Goal: Information Seeking & Learning: Learn about a topic

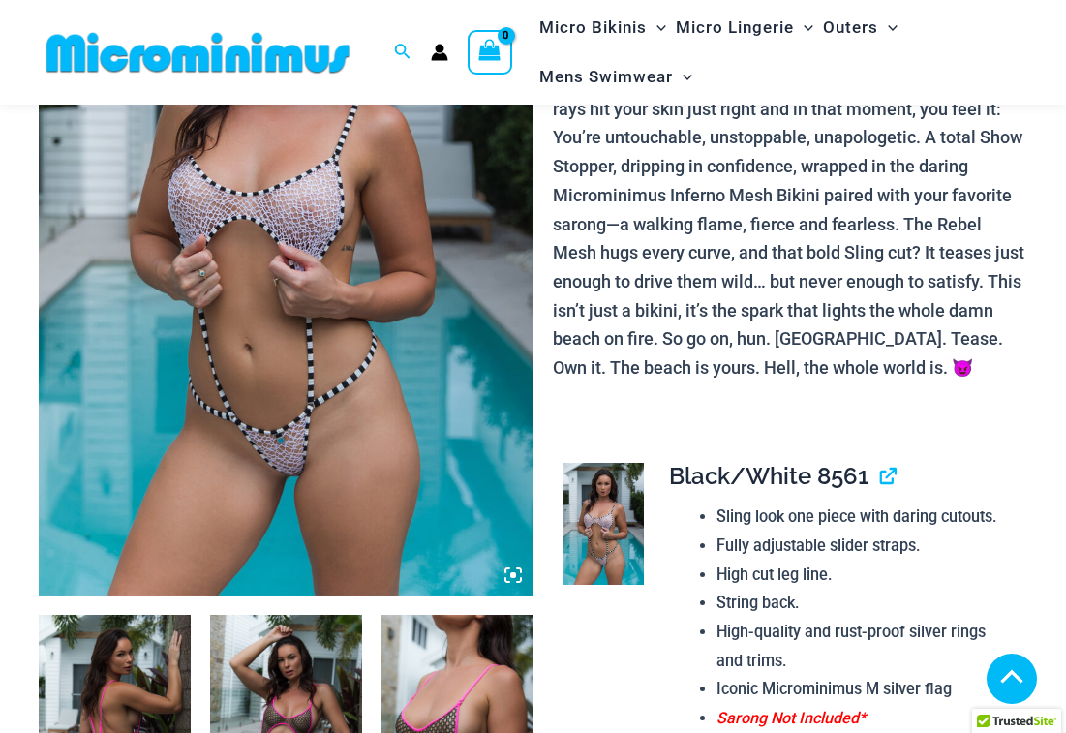
scroll to position [312, 0]
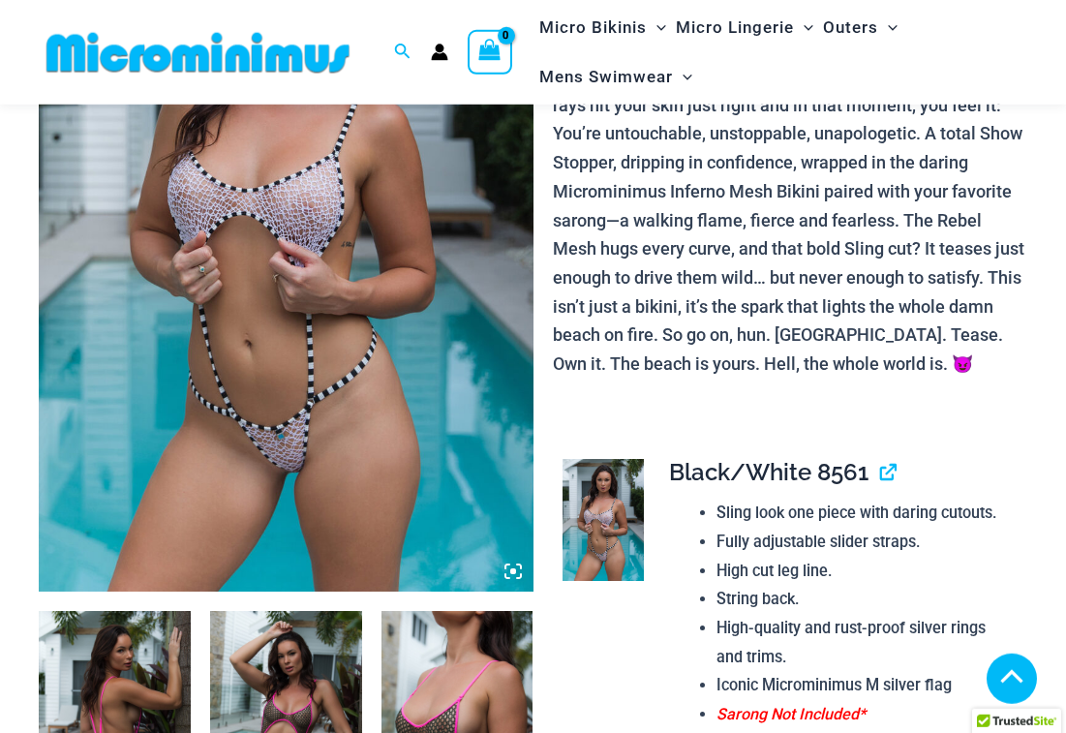
click at [163, 333] on img at bounding box center [286, 221] width 495 height 742
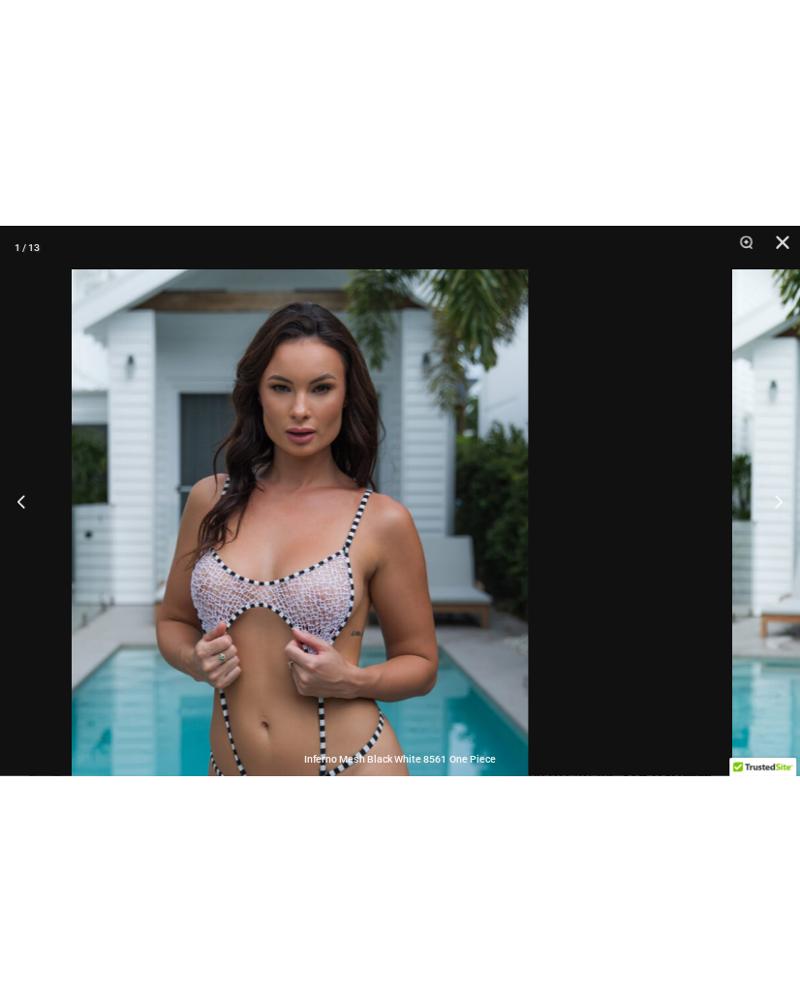
scroll to position [179, 0]
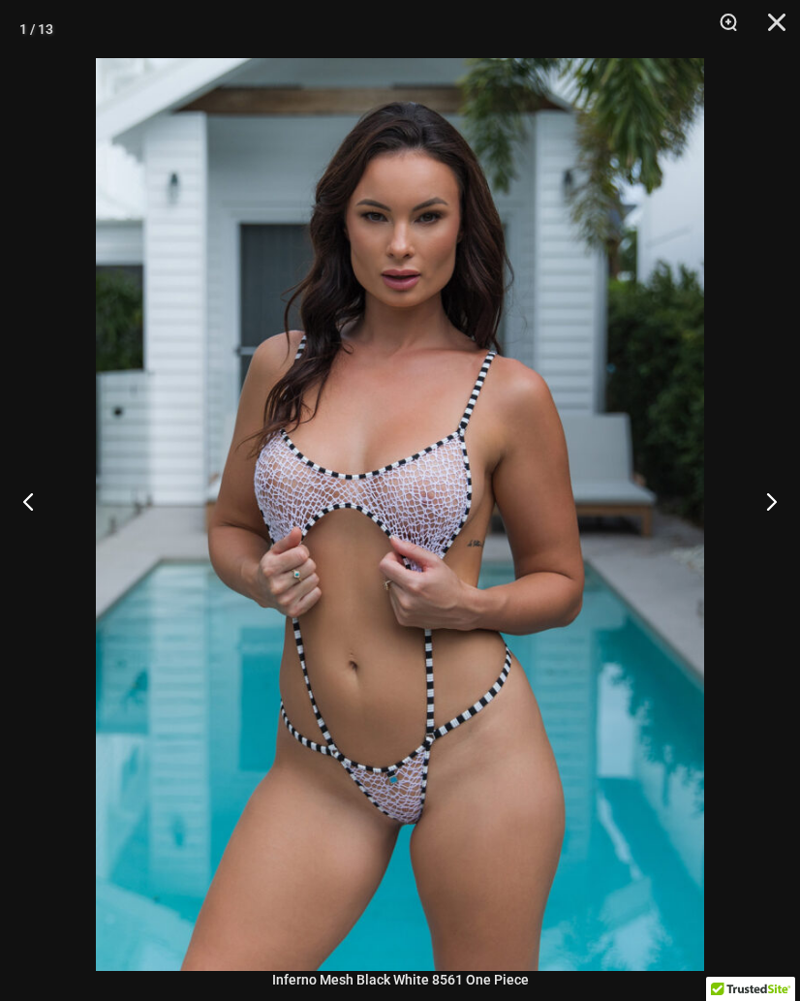
click at [784, 512] on button "Next" at bounding box center [763, 500] width 73 height 97
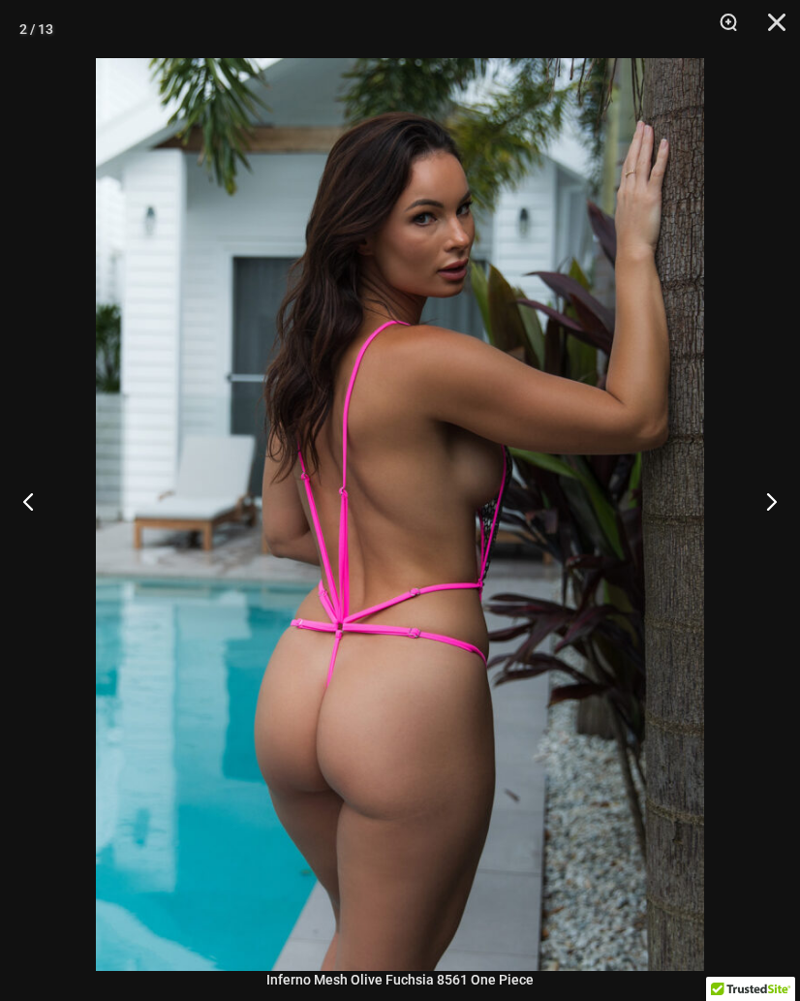
click at [778, 520] on button "Next" at bounding box center [763, 500] width 73 height 97
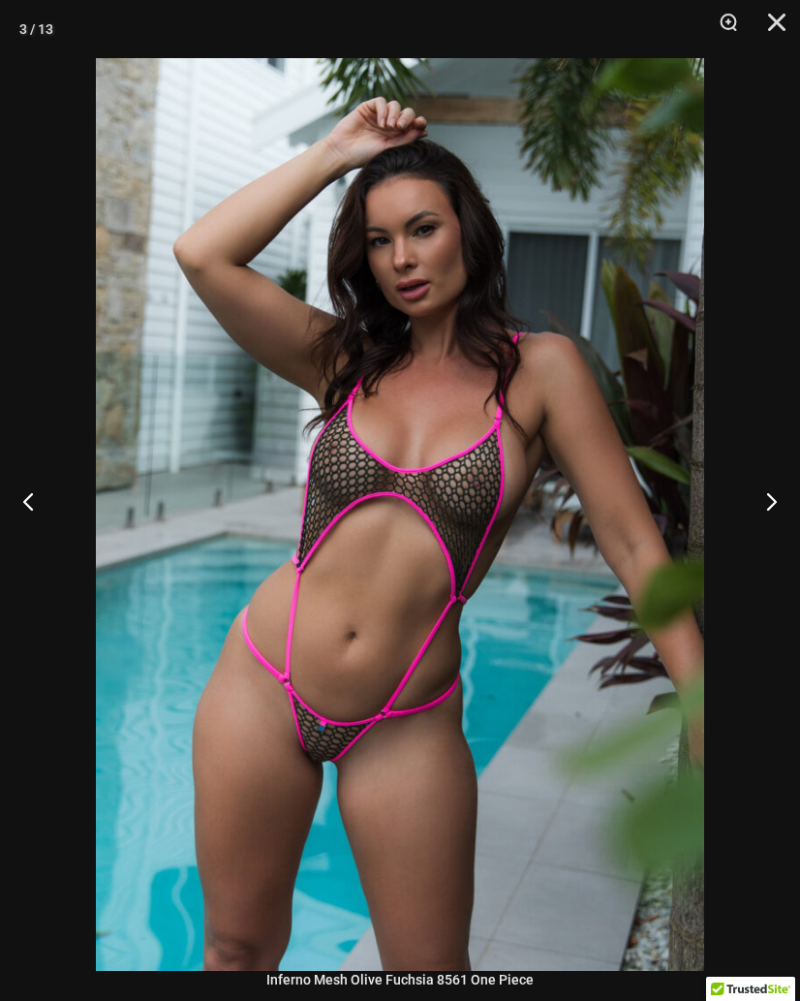
click at [780, 522] on button "Next" at bounding box center [763, 500] width 73 height 97
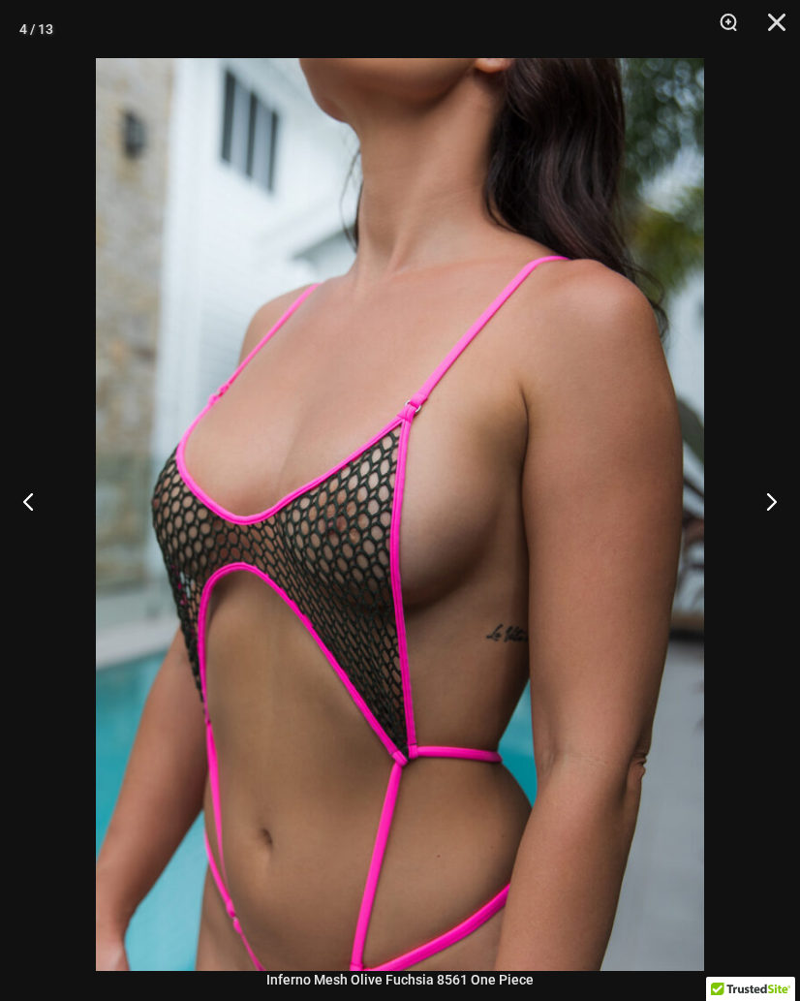
click at [782, 517] on button "Next" at bounding box center [763, 500] width 73 height 97
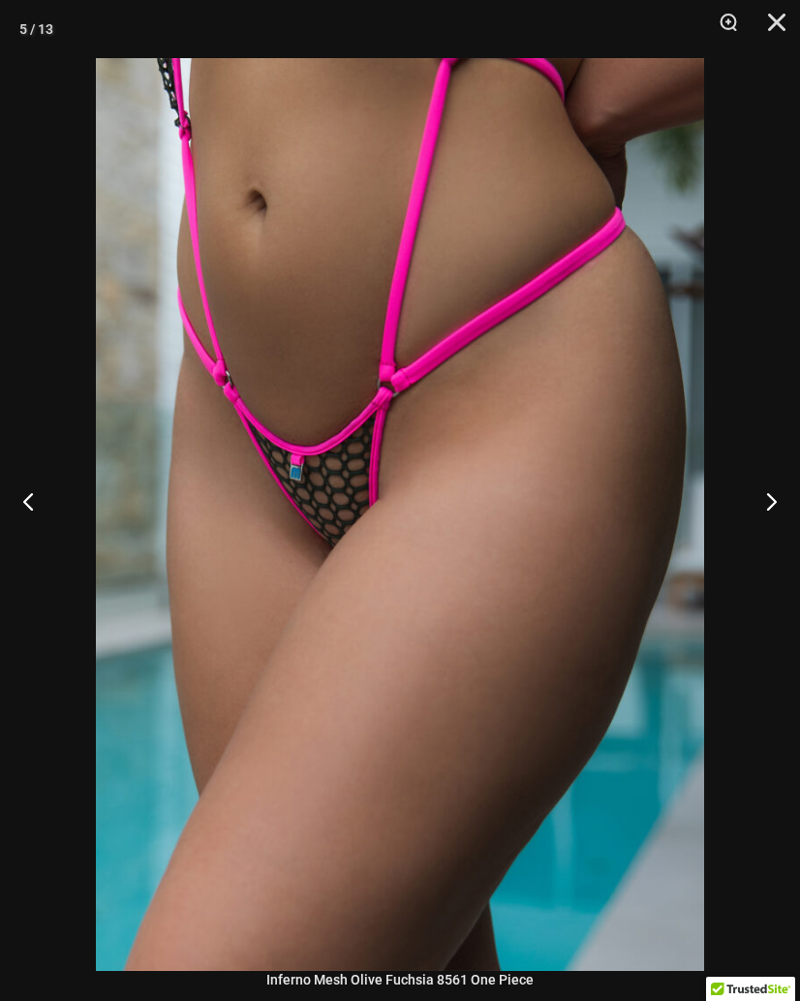
click at [787, 514] on button "Next" at bounding box center [763, 500] width 73 height 97
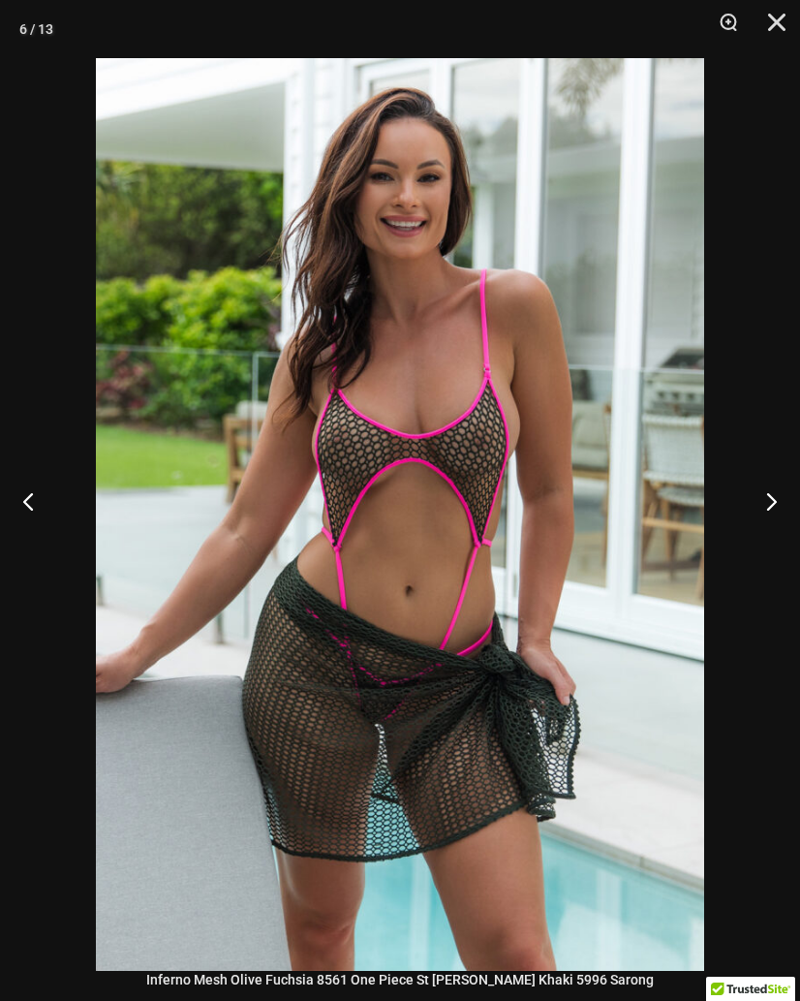
click at [781, 515] on button "Next" at bounding box center [763, 500] width 73 height 97
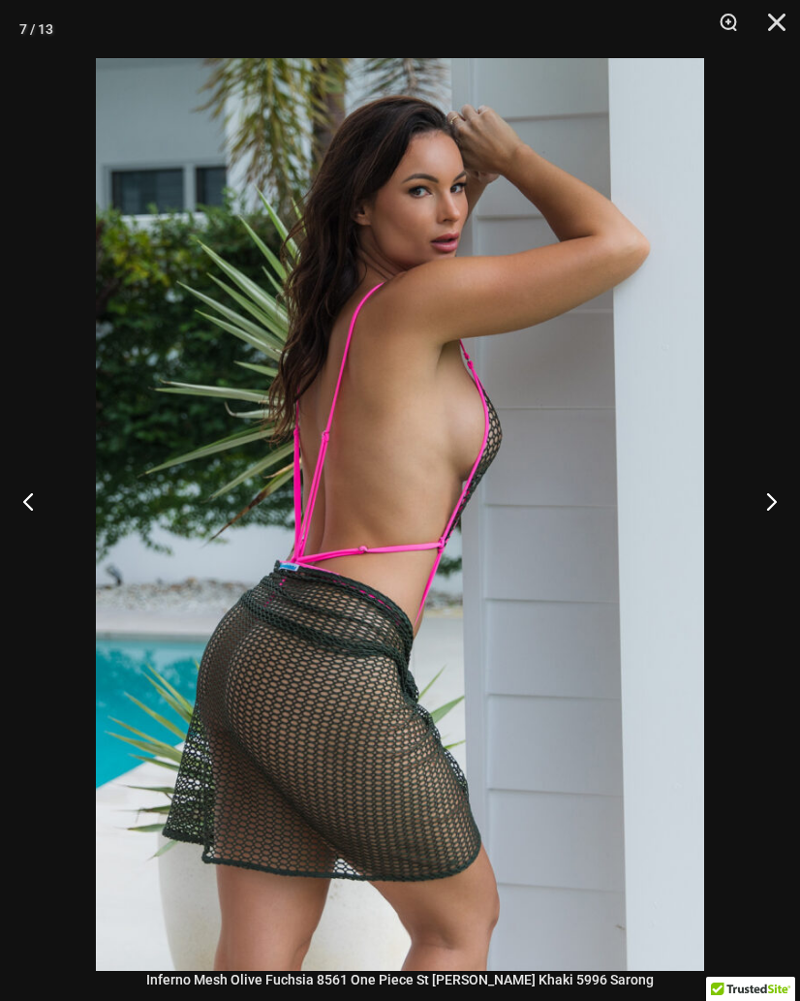
click at [775, 522] on button "Next" at bounding box center [763, 500] width 73 height 97
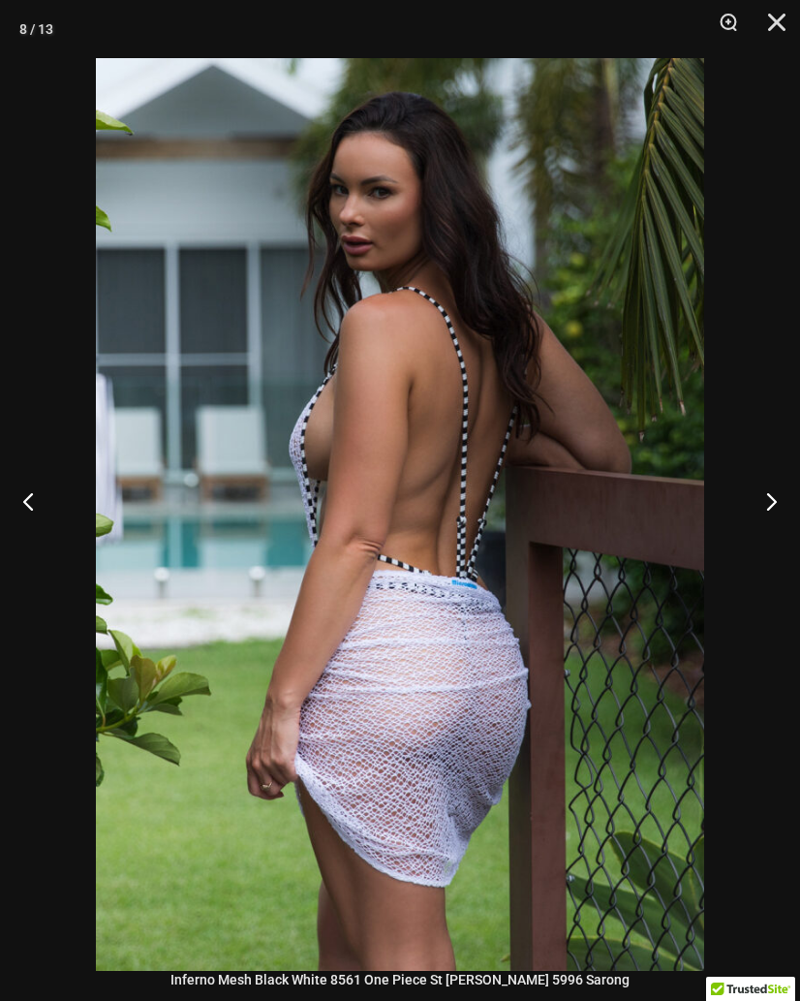
click at [780, 517] on button "Next" at bounding box center [763, 500] width 73 height 97
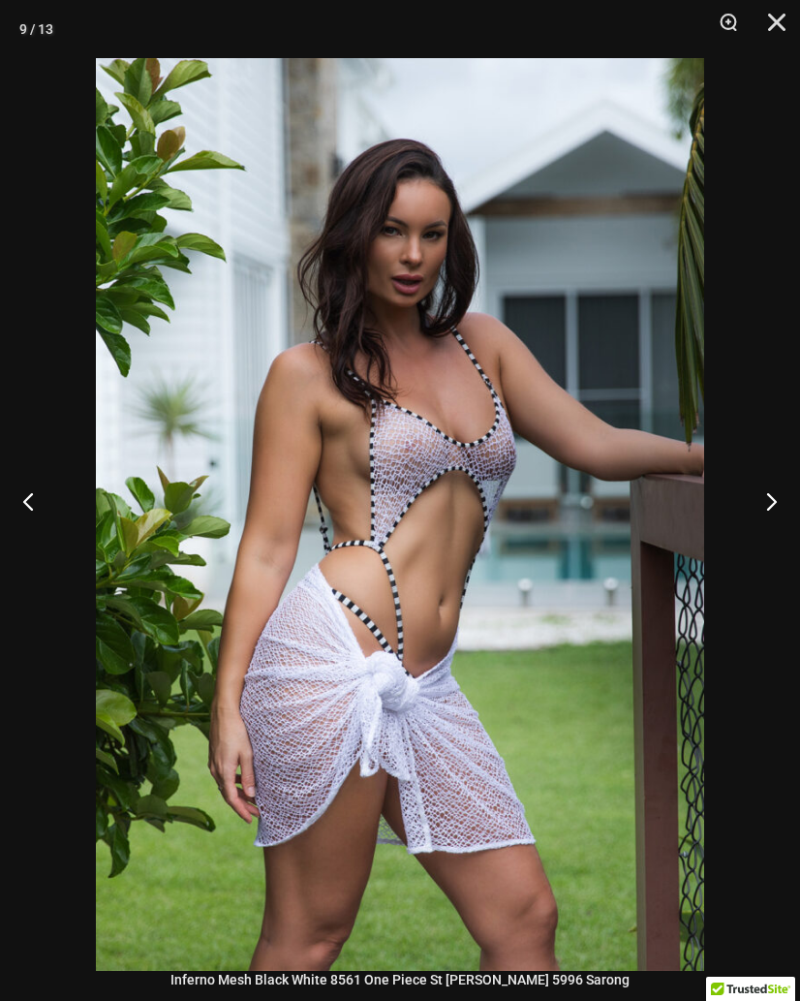
click at [790, 512] on button "Next" at bounding box center [763, 500] width 73 height 97
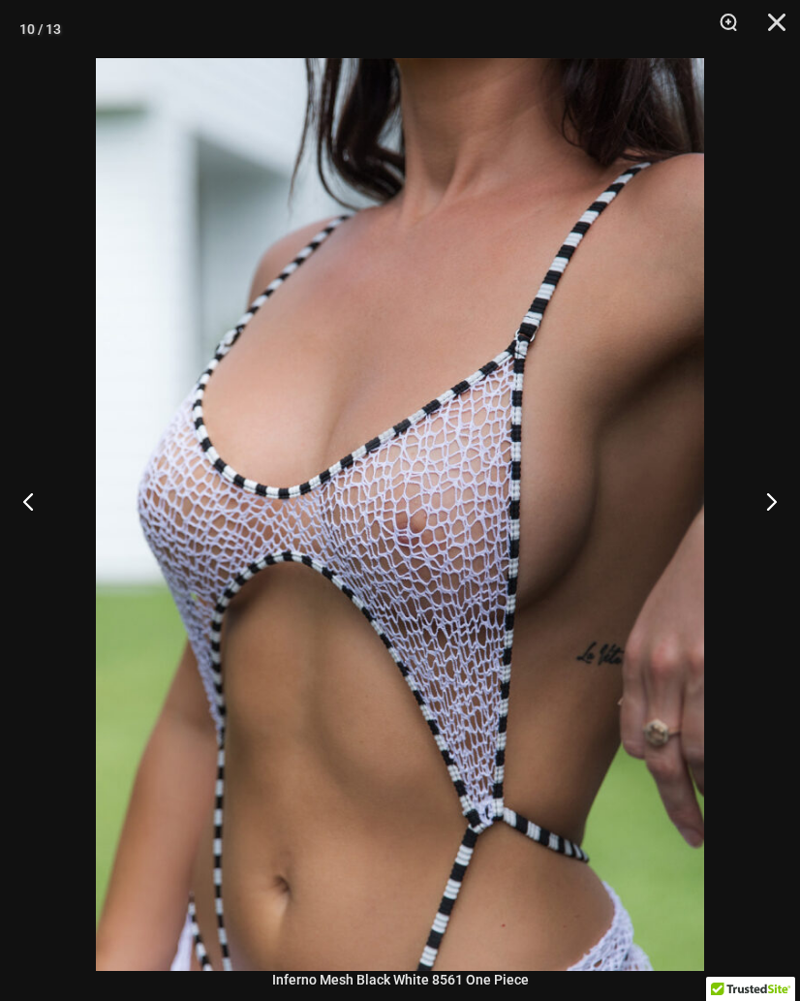
click at [788, 515] on button "Next" at bounding box center [763, 500] width 73 height 97
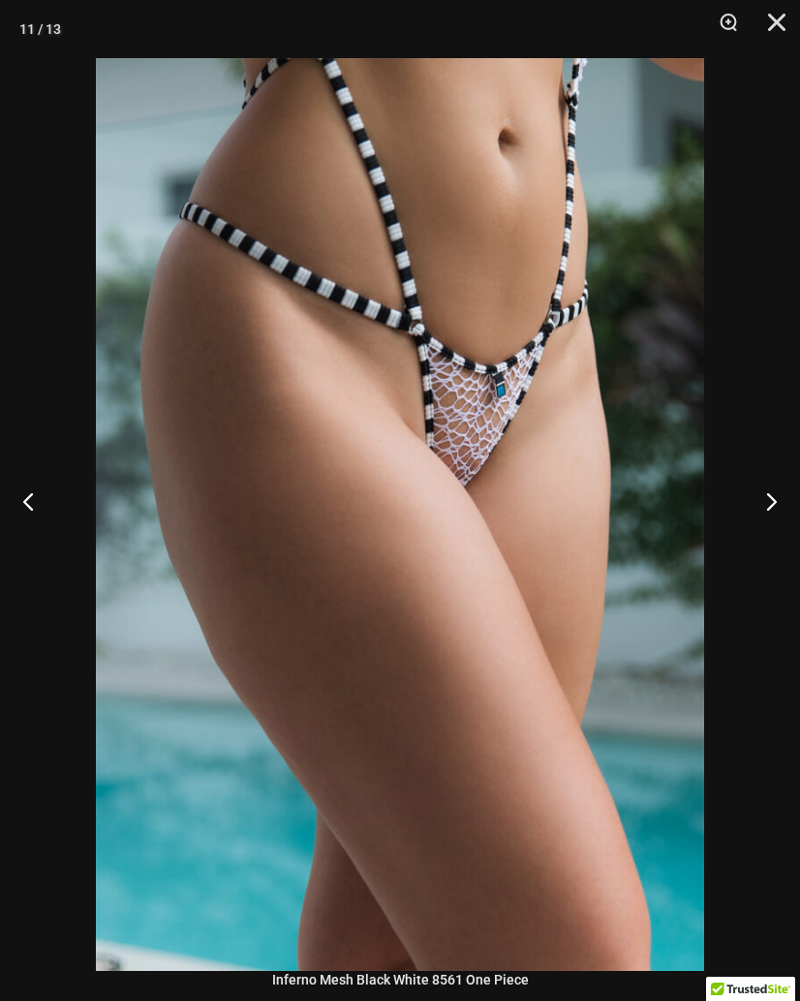
click at [22, 518] on button "Previous" at bounding box center [36, 500] width 73 height 97
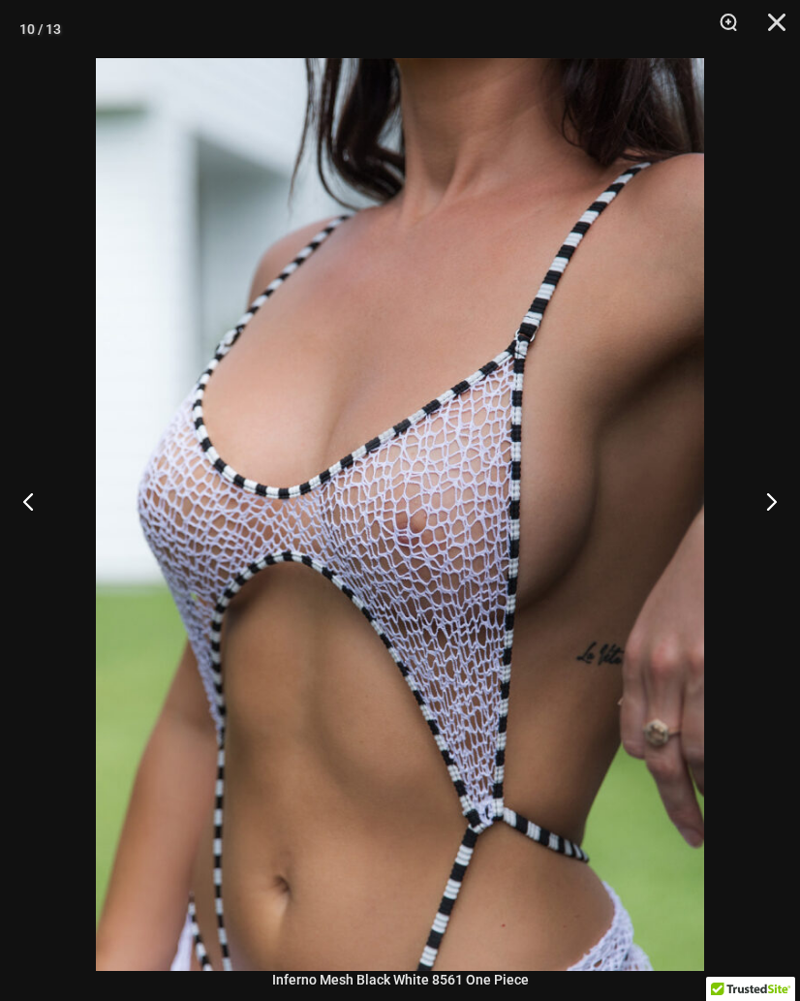
click at [774, 516] on button "Next" at bounding box center [763, 500] width 73 height 97
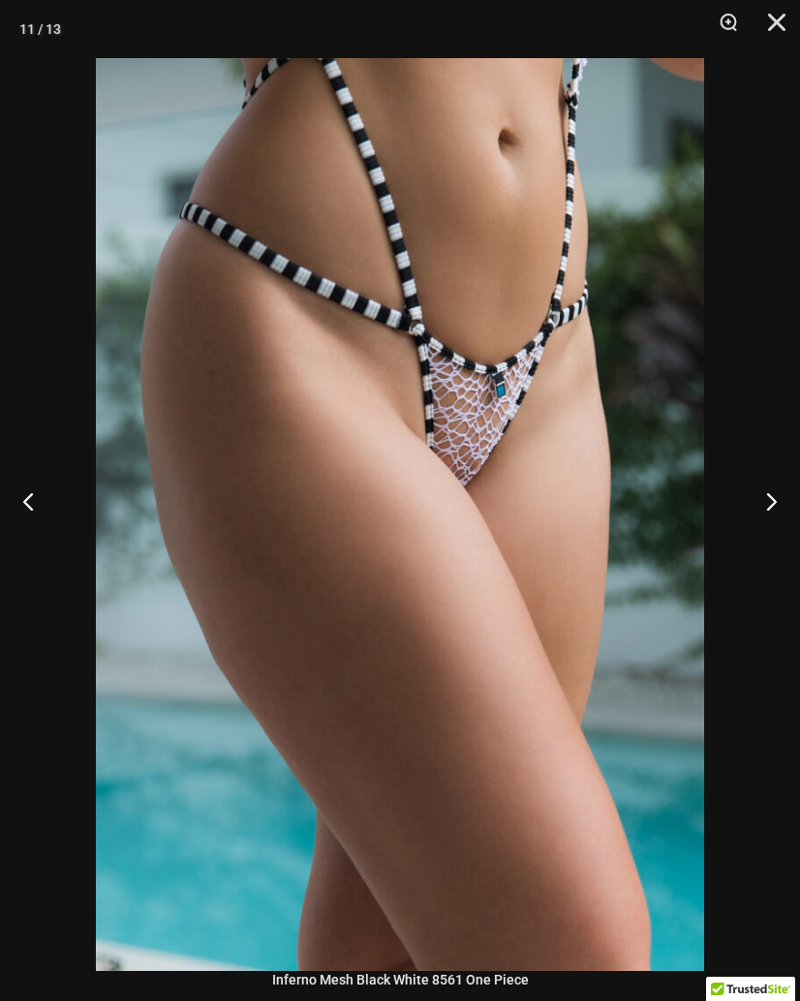
click at [774, 519] on button "Next" at bounding box center [763, 500] width 73 height 97
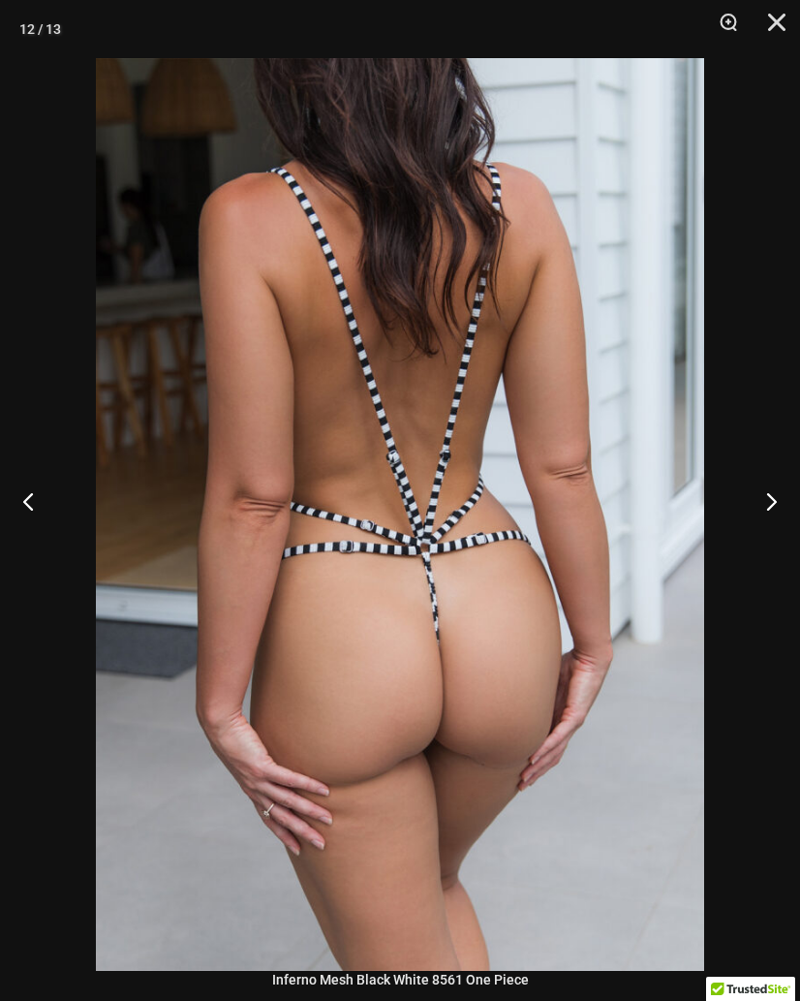
click at [782, 515] on button "Next" at bounding box center [763, 500] width 73 height 97
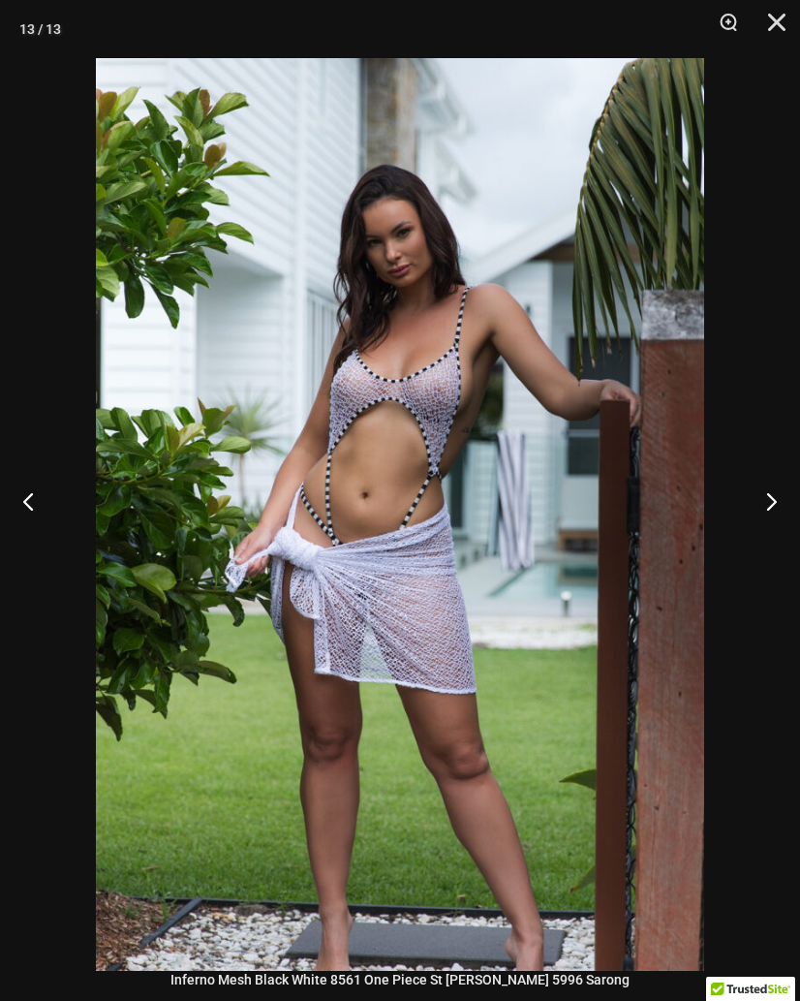
click at [785, 511] on button "Next" at bounding box center [763, 500] width 73 height 97
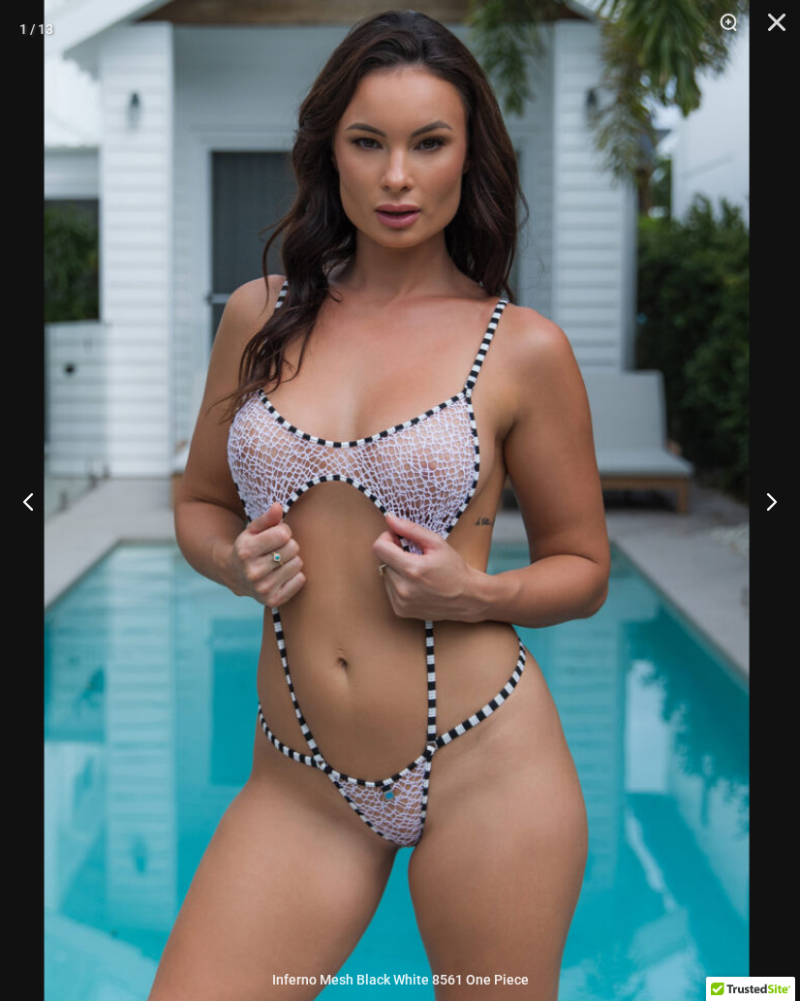
click at [780, 517] on button "Next" at bounding box center [763, 500] width 73 height 97
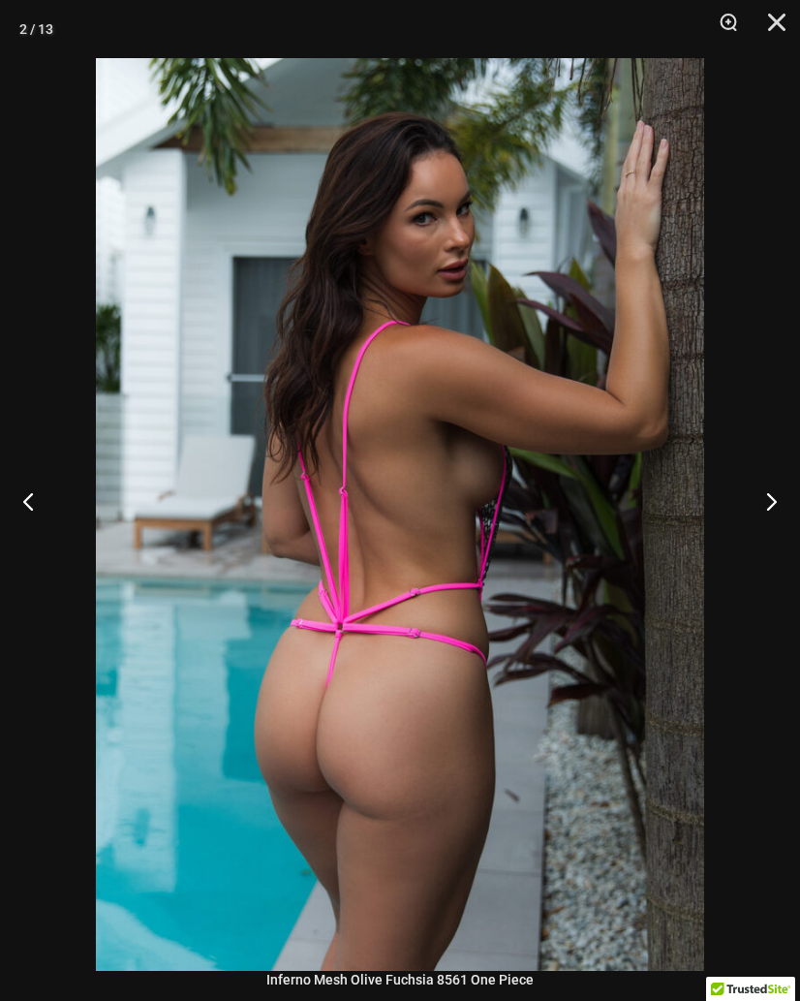
click at [788, 512] on button "Next" at bounding box center [763, 500] width 73 height 97
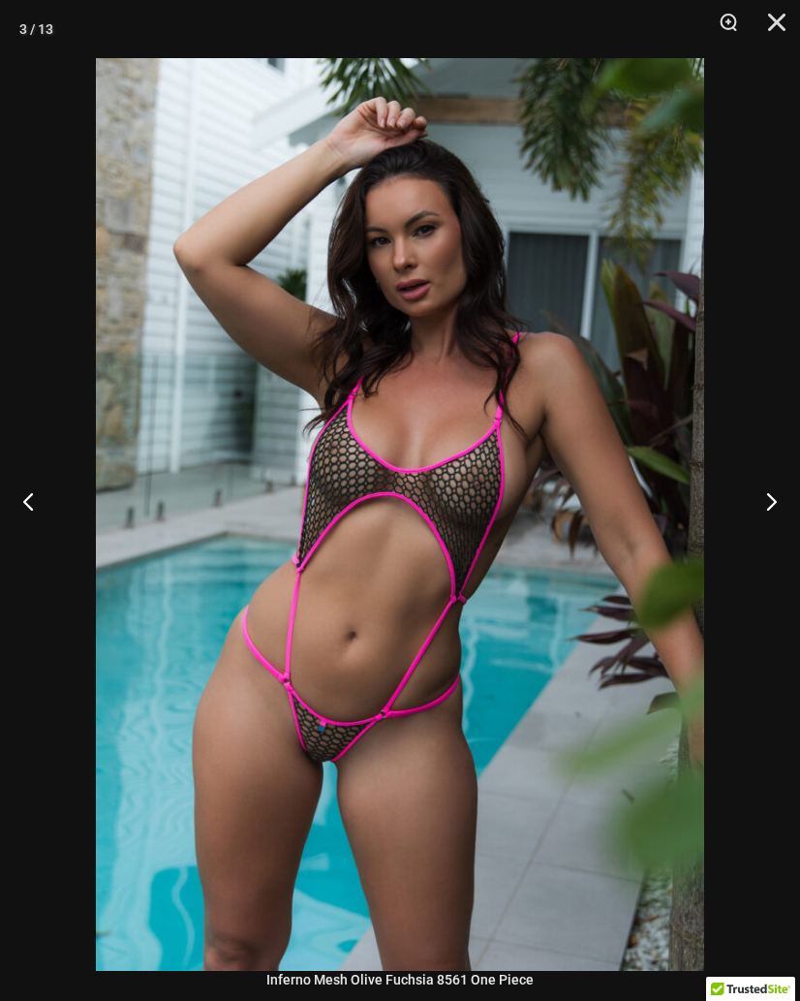
click at [29, 514] on button "Previous" at bounding box center [36, 500] width 73 height 97
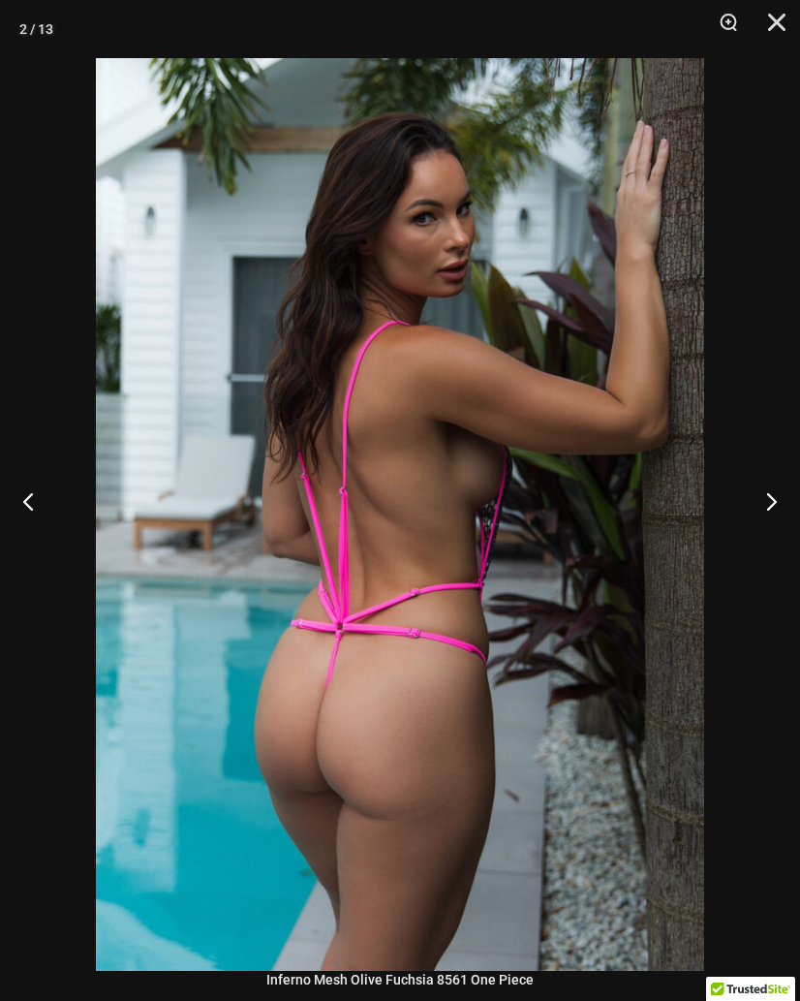
click at [779, 514] on button "Next" at bounding box center [763, 500] width 73 height 97
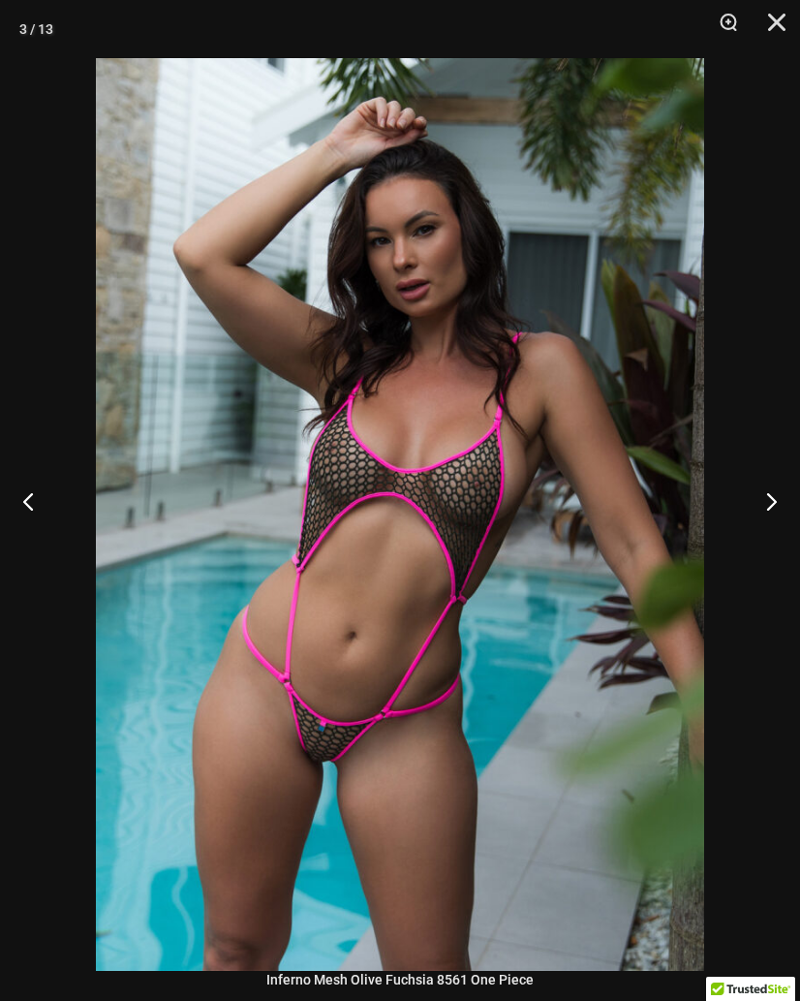
click at [775, 520] on button "Next" at bounding box center [763, 500] width 73 height 97
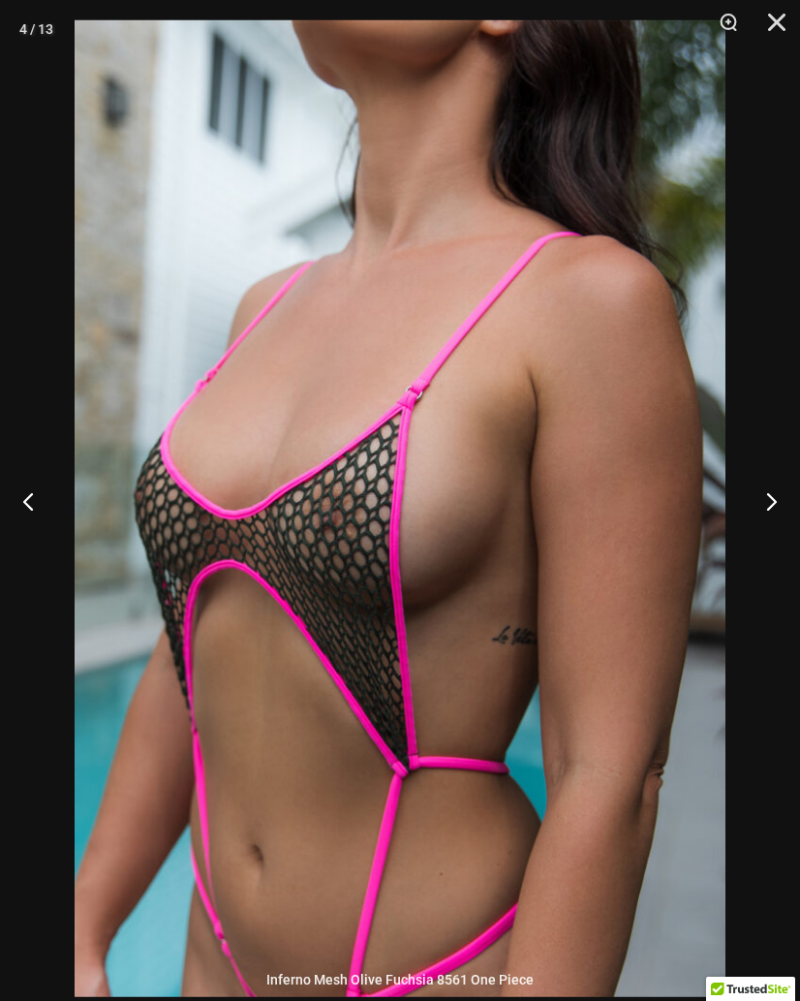
click at [778, 522] on button "Next" at bounding box center [763, 500] width 73 height 97
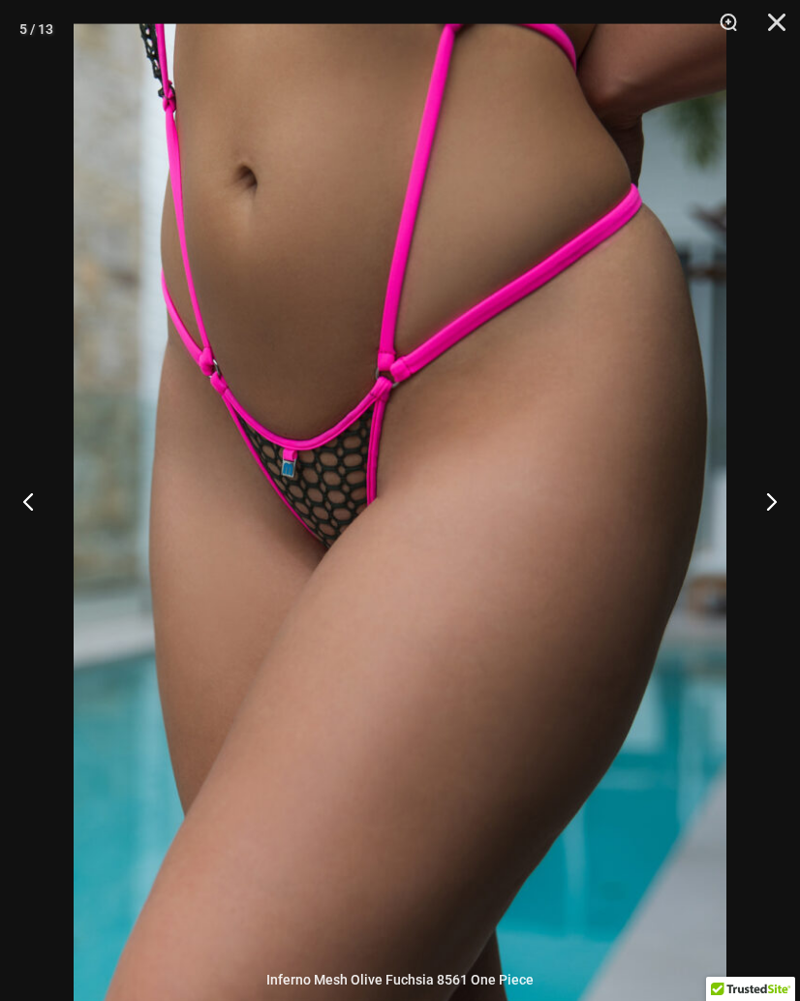
click at [777, 520] on button "Next" at bounding box center [763, 500] width 73 height 97
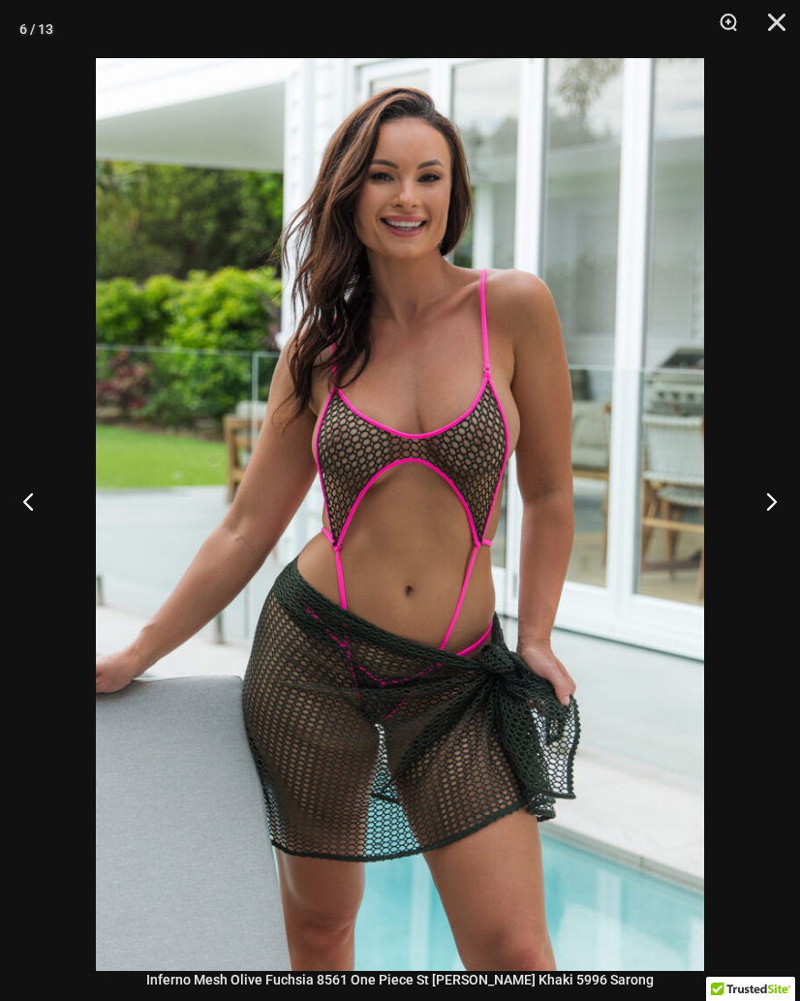
click at [777, 518] on button "Next" at bounding box center [763, 500] width 73 height 97
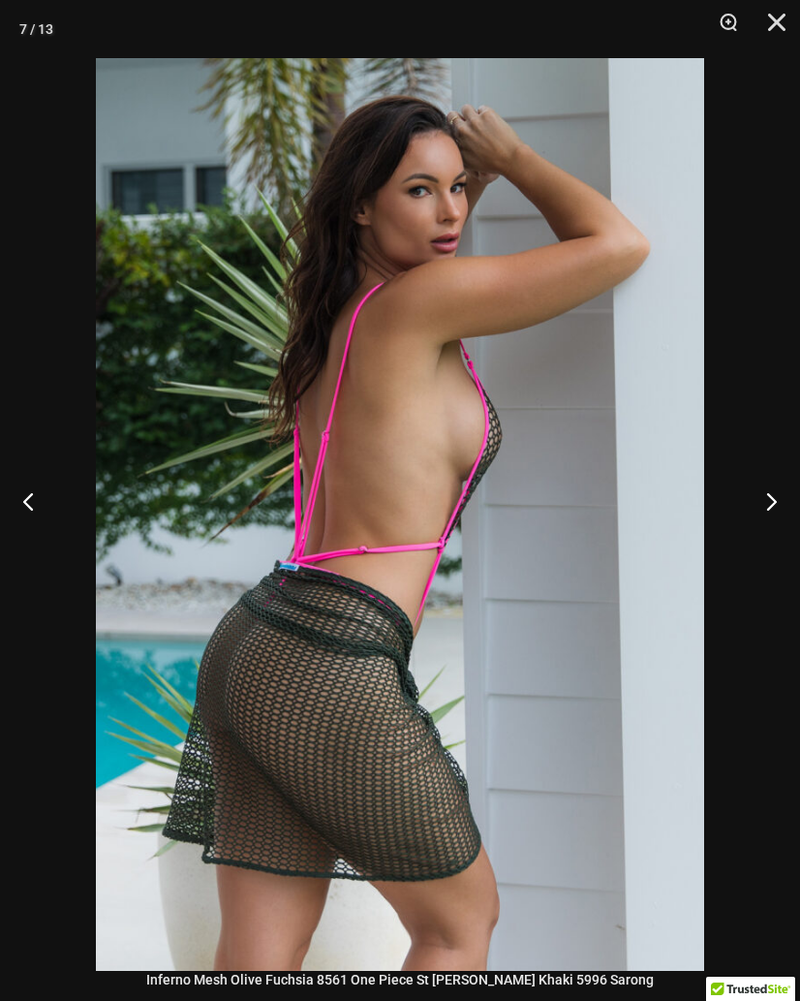
click at [785, 511] on button "Next" at bounding box center [763, 500] width 73 height 97
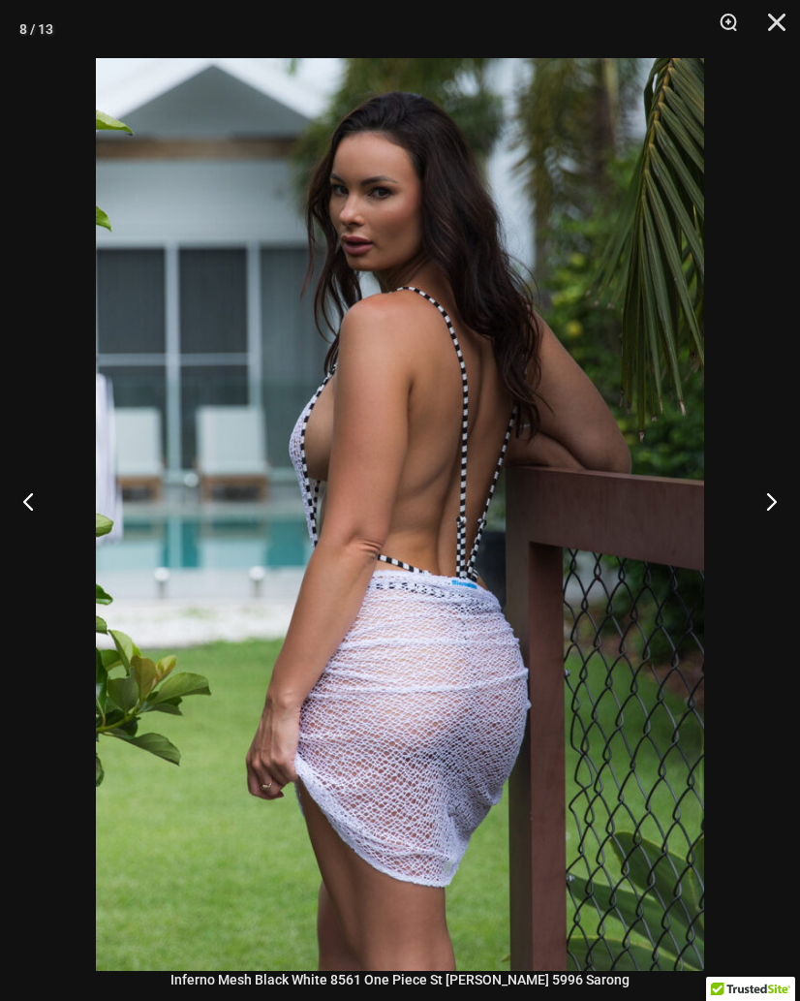
click at [776, 507] on button "Next" at bounding box center [763, 500] width 73 height 97
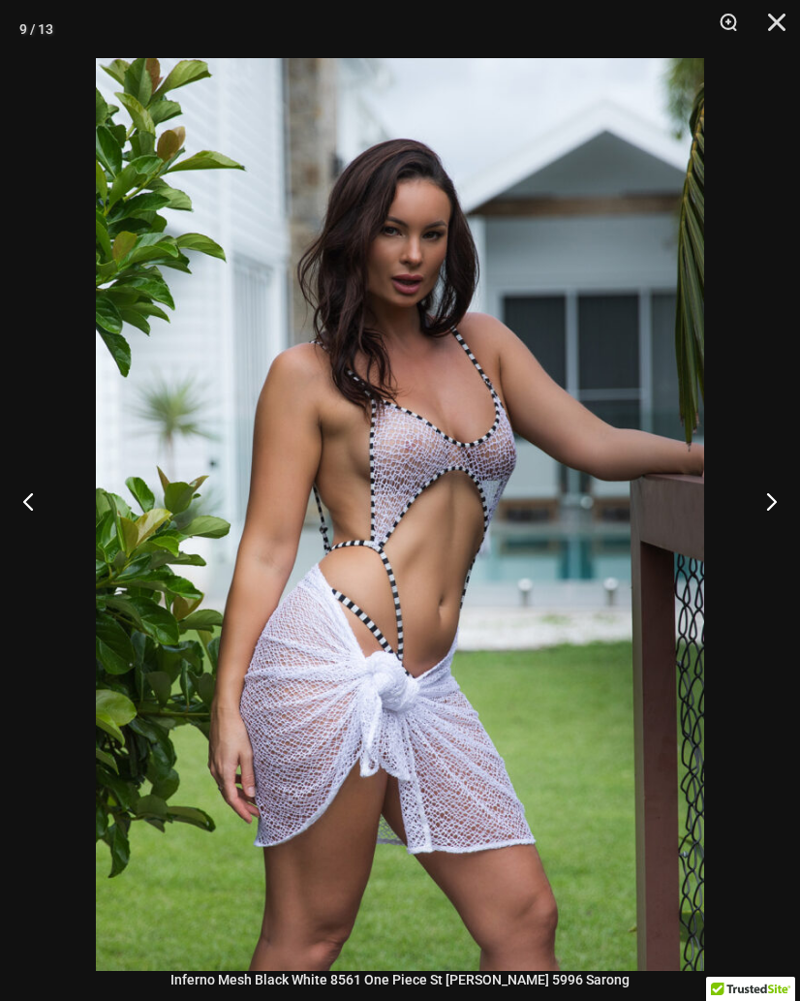
click at [775, 513] on button "Next" at bounding box center [763, 500] width 73 height 97
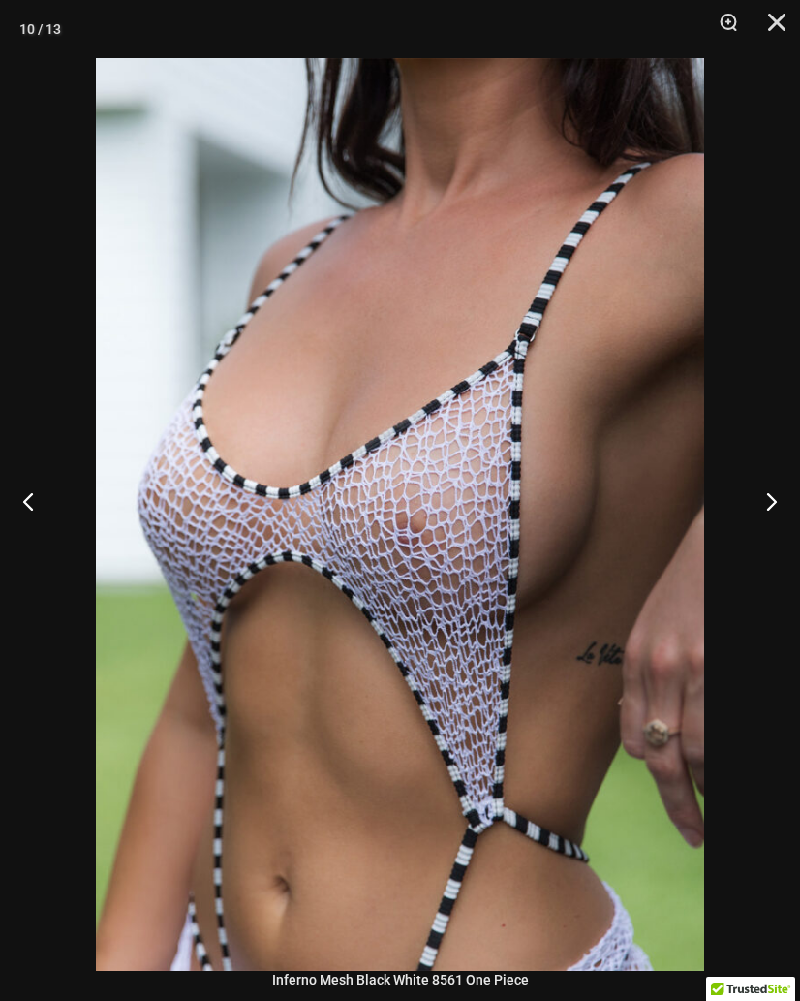
click at [785, 509] on button "Next" at bounding box center [763, 500] width 73 height 97
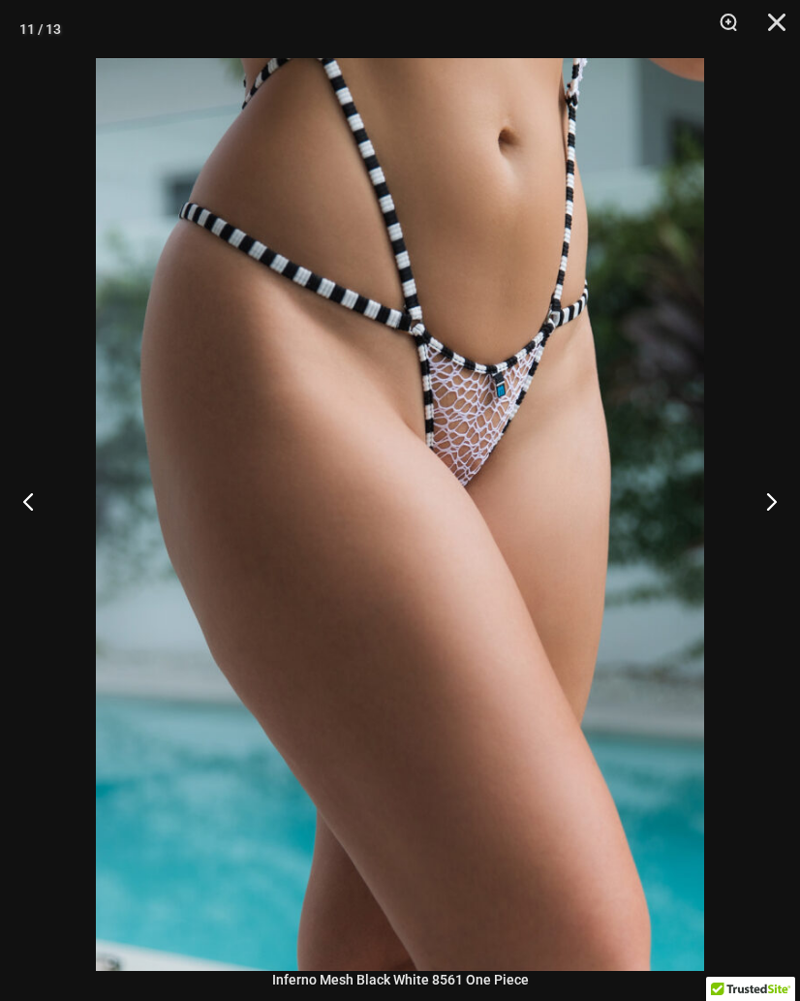
click at [786, 508] on button "Next" at bounding box center [763, 500] width 73 height 97
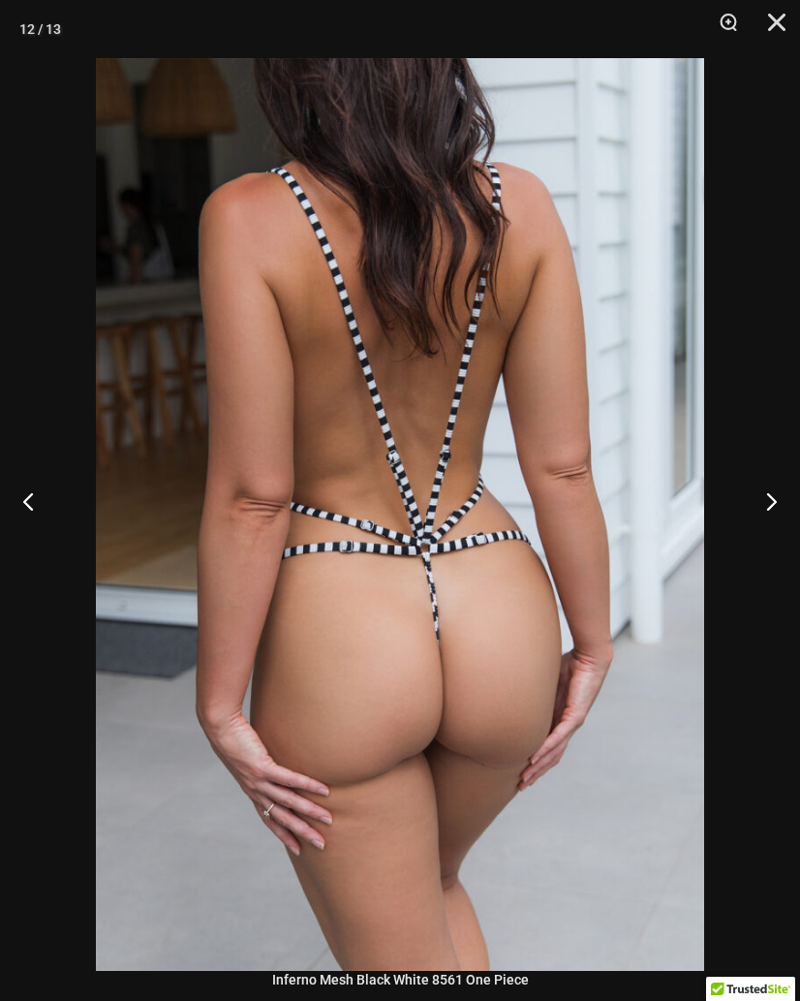
click at [780, 520] on button "Next" at bounding box center [763, 500] width 73 height 97
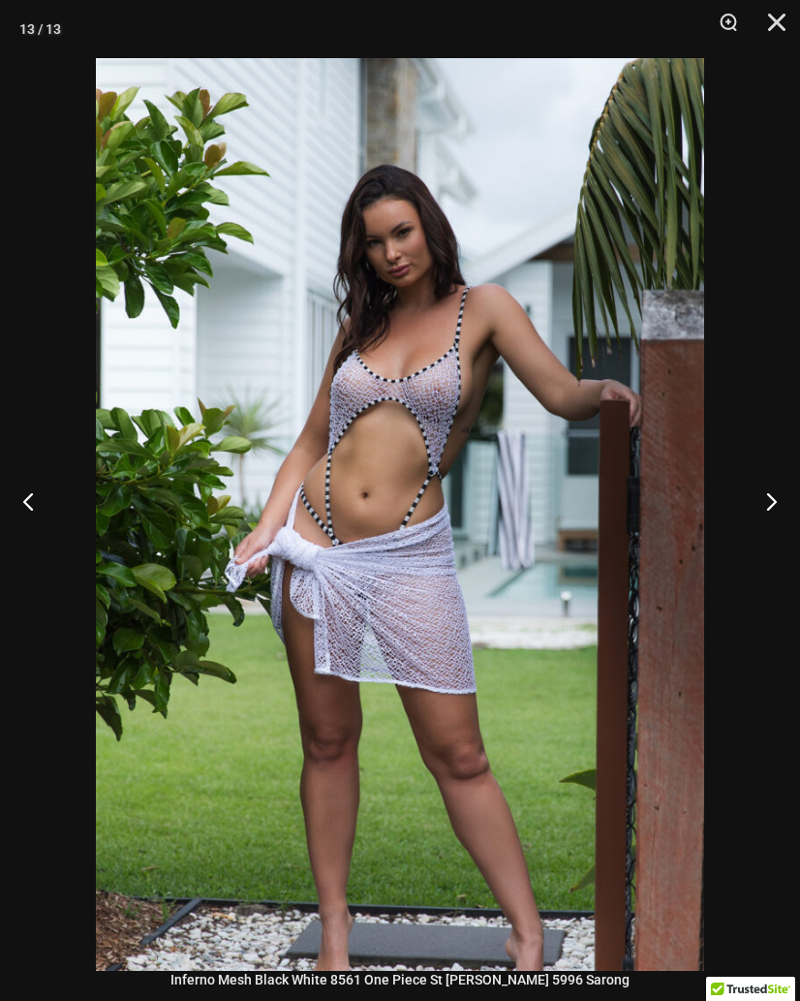
click at [779, 24] on button "Close" at bounding box center [770, 29] width 48 height 58
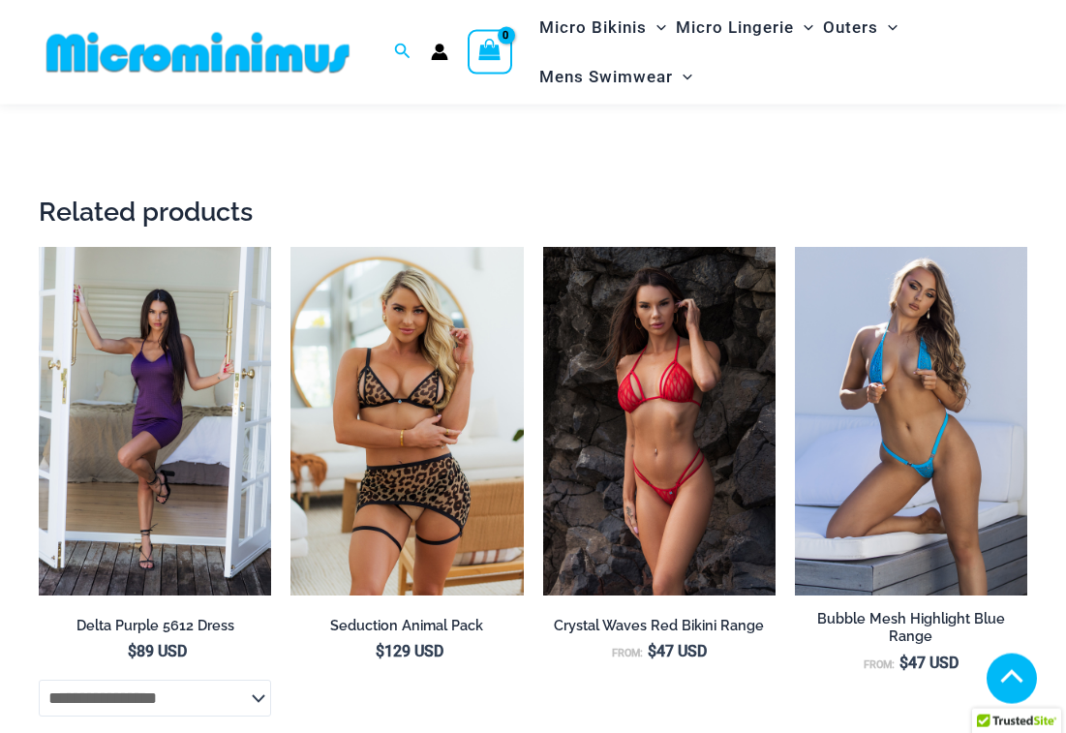
scroll to position [2907, 0]
click at [39, 247] on img at bounding box center [39, 247] width 0 height 0
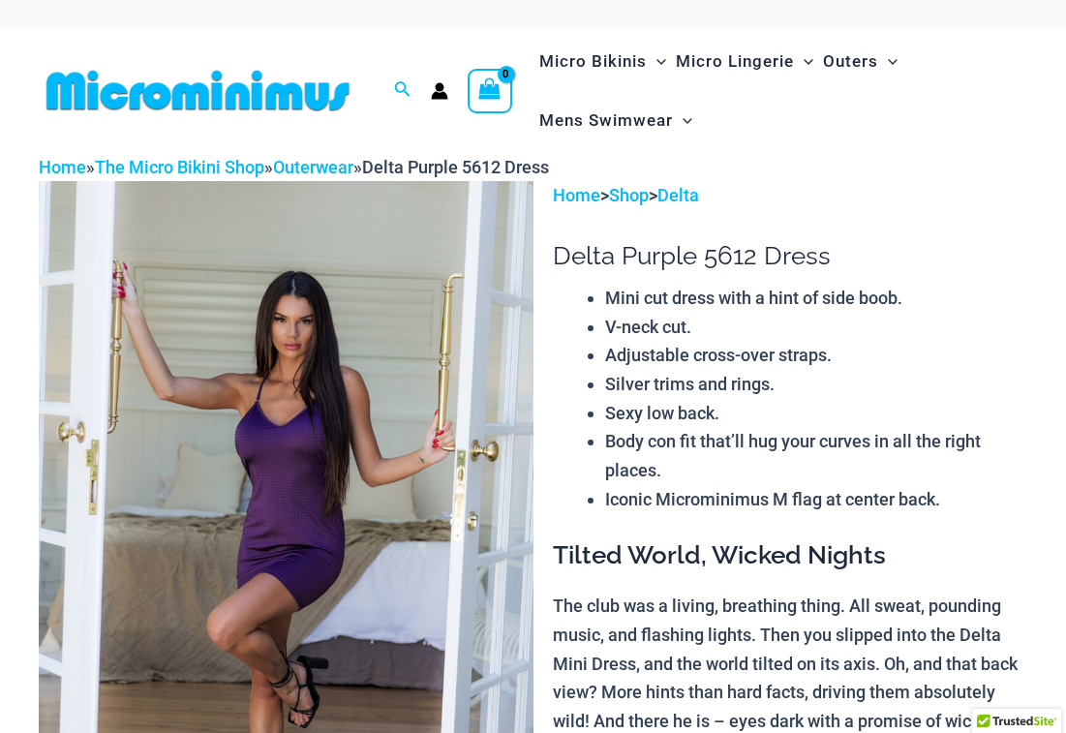
click at [178, 479] on img at bounding box center [286, 552] width 495 height 742
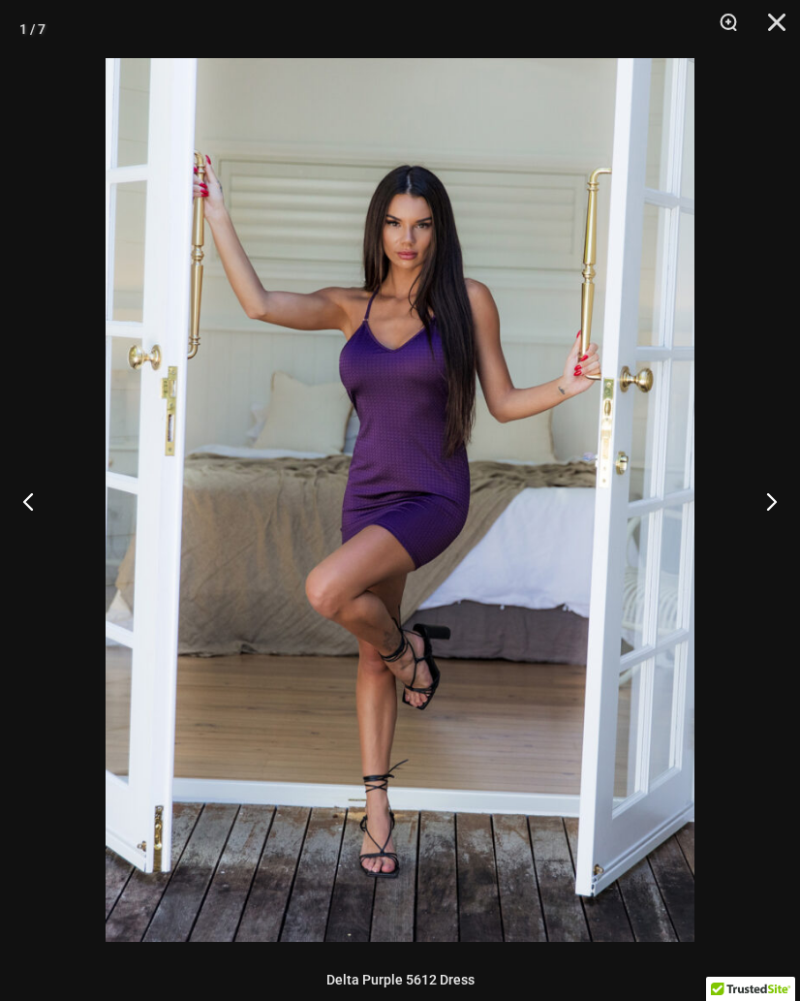
click at [772, 498] on button "Next" at bounding box center [763, 500] width 73 height 97
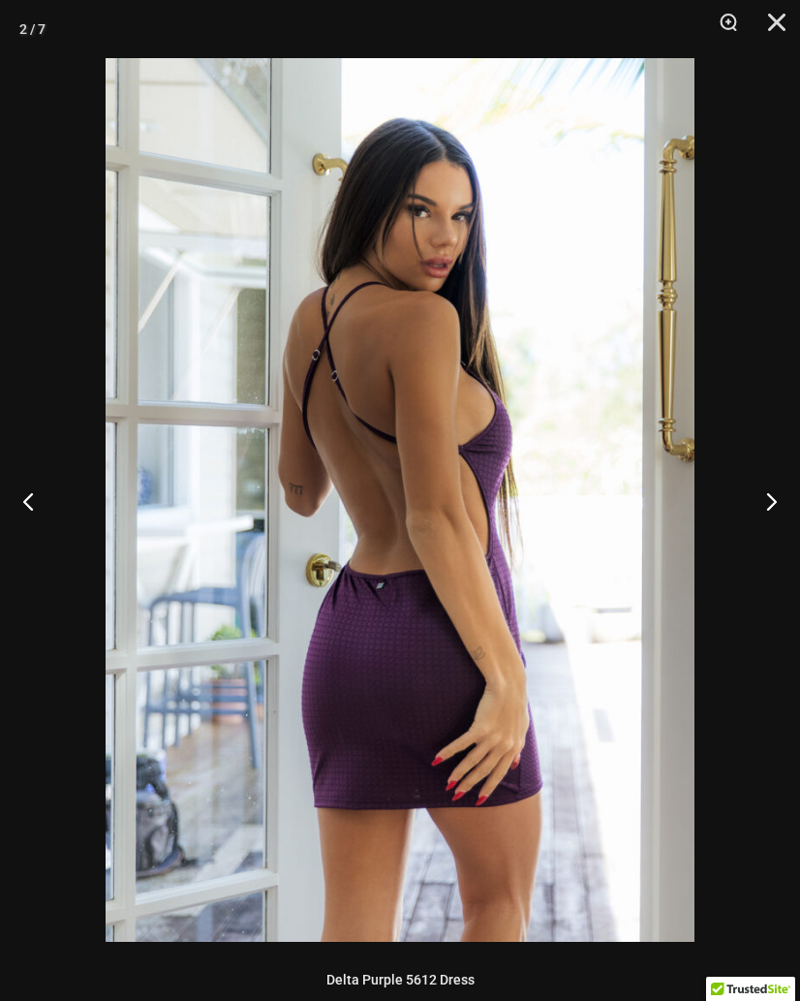
click at [768, 500] on button "Next" at bounding box center [763, 500] width 73 height 97
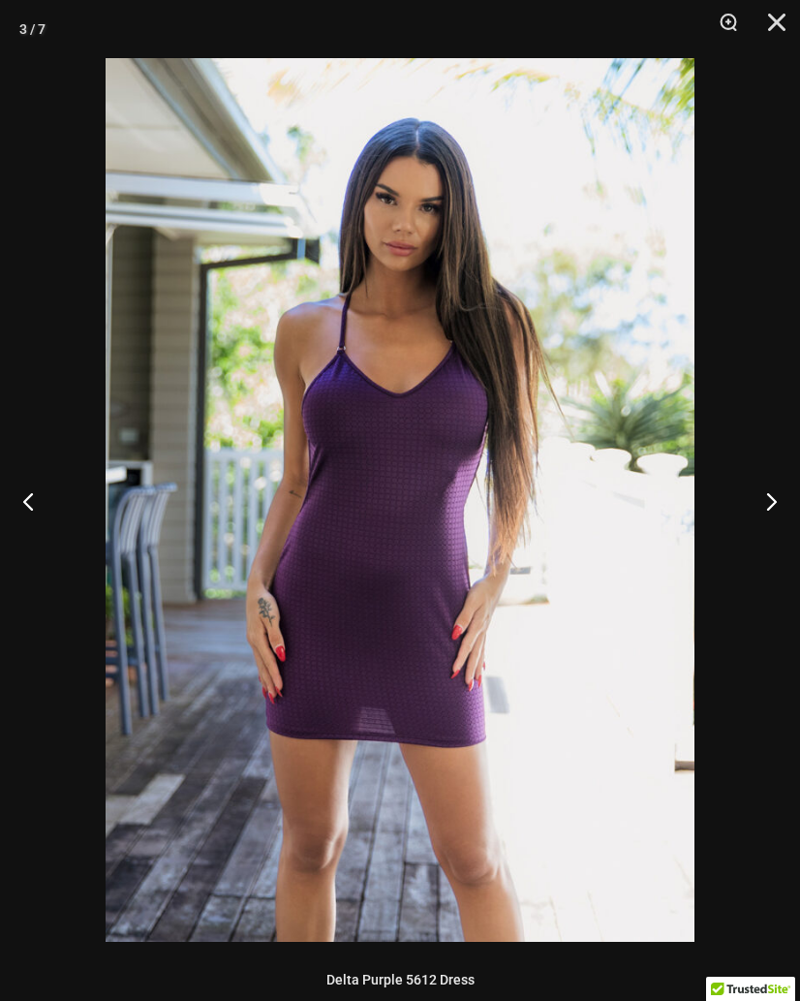
click at [774, 500] on button "Next" at bounding box center [763, 500] width 73 height 97
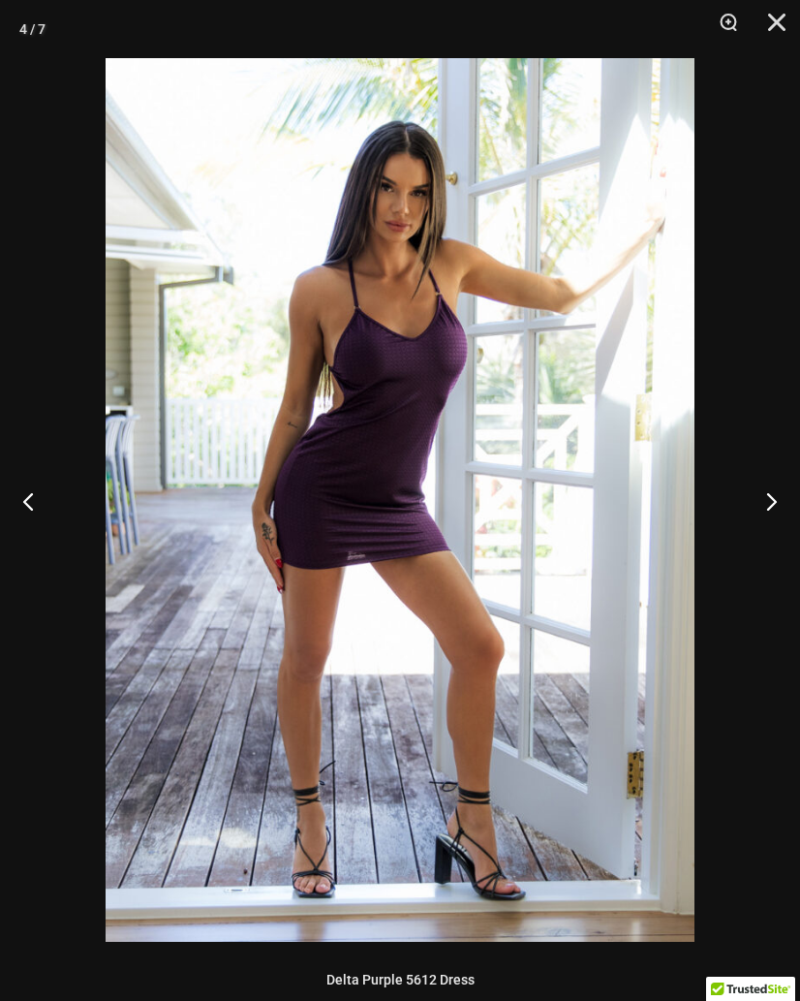
click at [771, 505] on button "Next" at bounding box center [763, 500] width 73 height 97
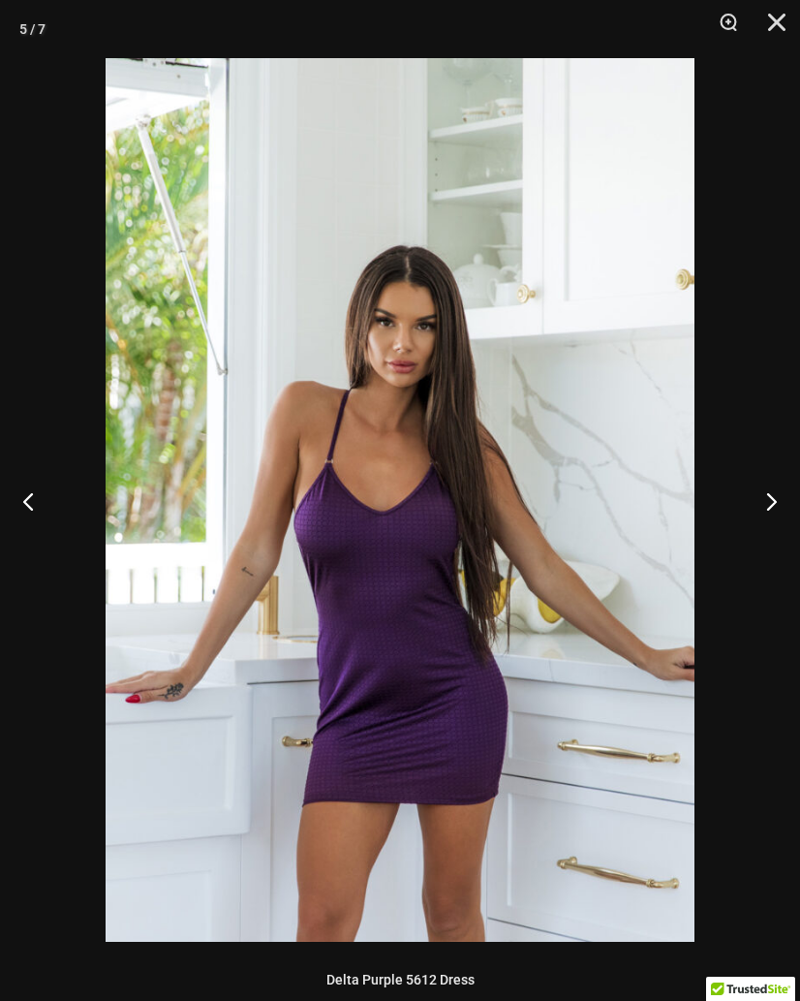
click at [777, 504] on button "Next" at bounding box center [763, 500] width 73 height 97
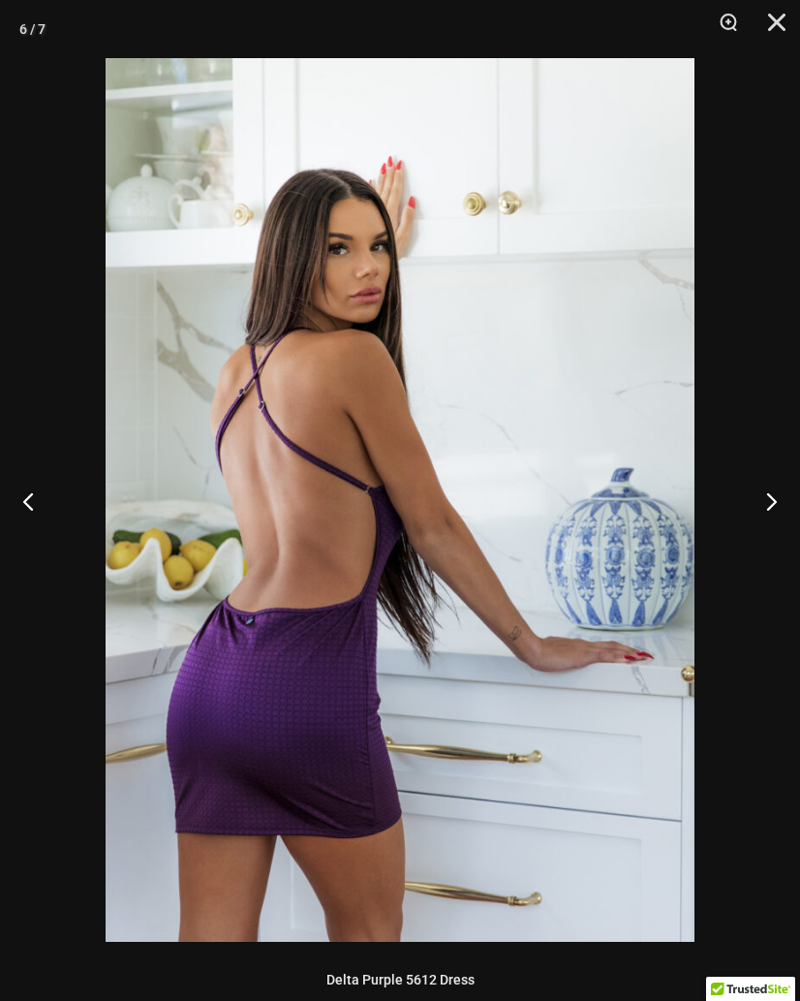
click at [783, 506] on button "Next" at bounding box center [763, 500] width 73 height 97
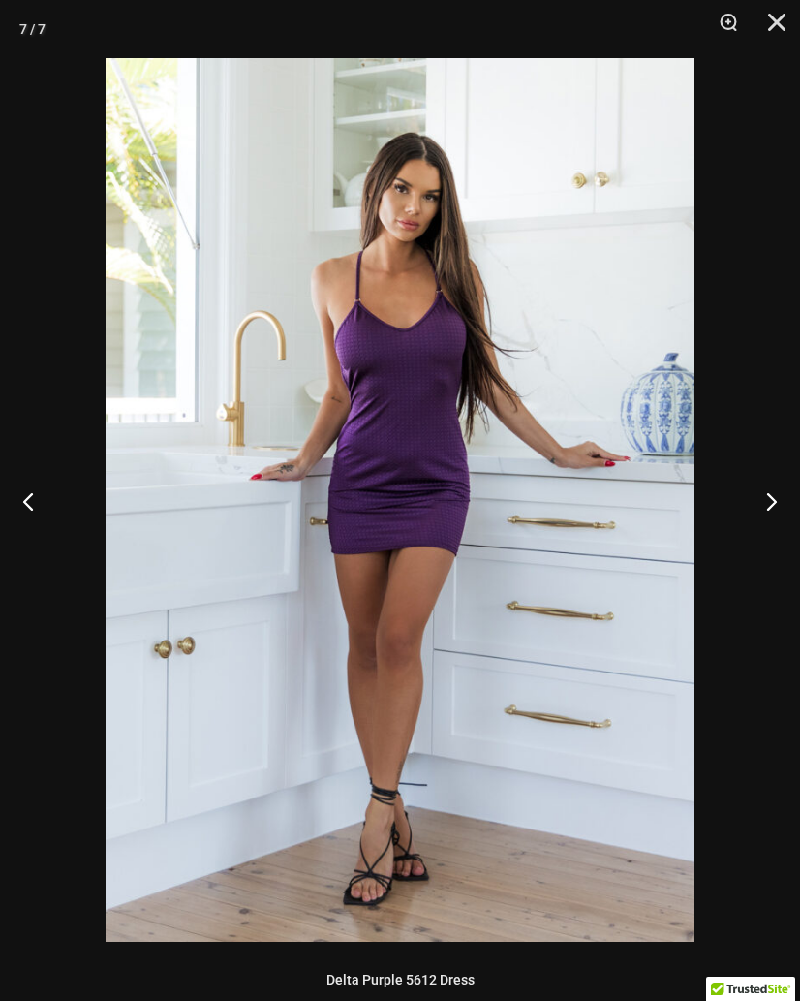
click at [777, 514] on button "Next" at bounding box center [763, 500] width 73 height 97
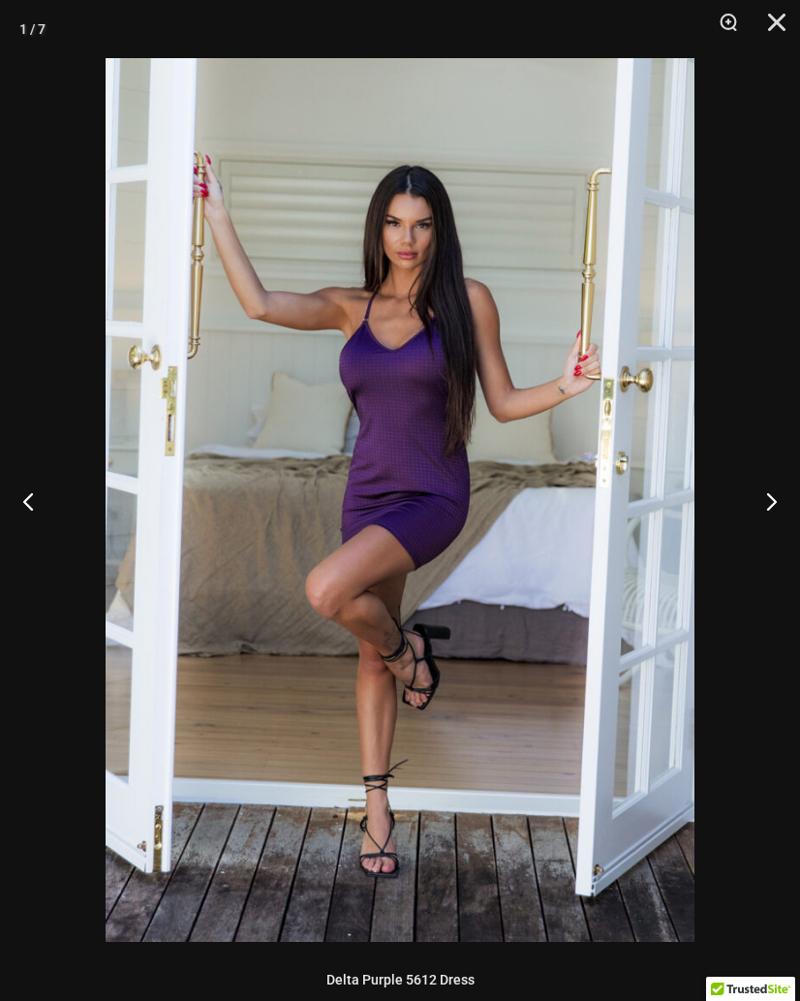
click at [775, 514] on button "Next" at bounding box center [763, 500] width 73 height 97
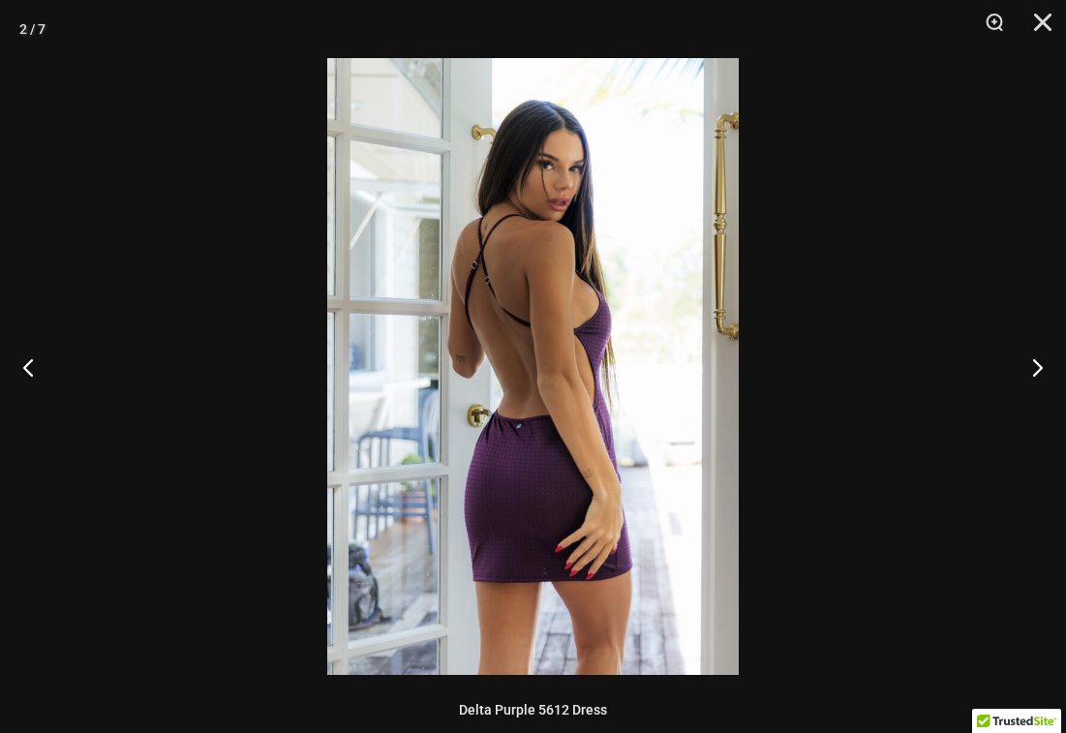
click at [1049, 24] on button "Close" at bounding box center [1036, 29] width 48 height 58
